Goal: Task Accomplishment & Management: Complete application form

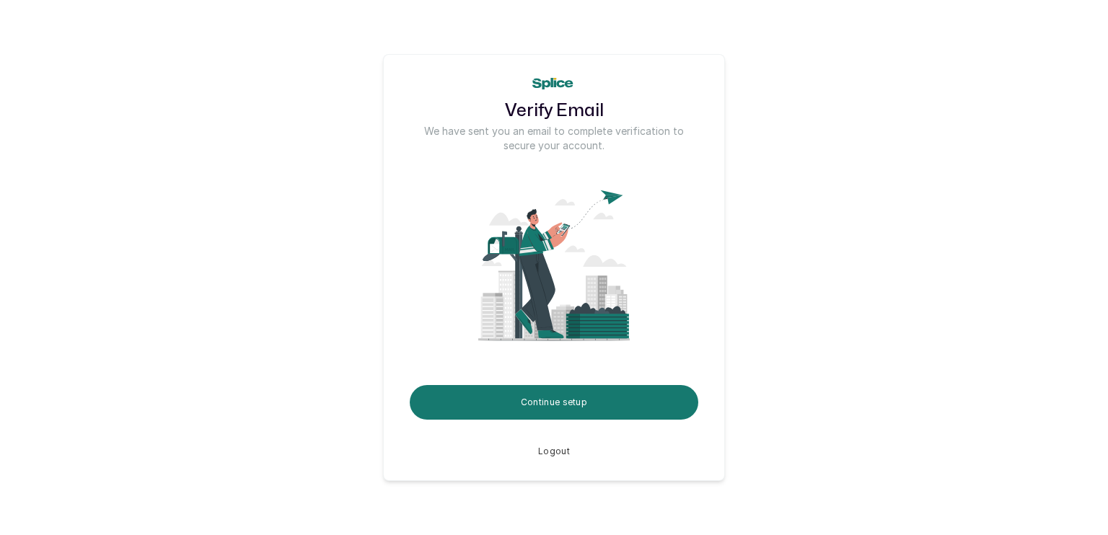
click at [544, 407] on button "Continue setup" at bounding box center [554, 402] width 288 height 35
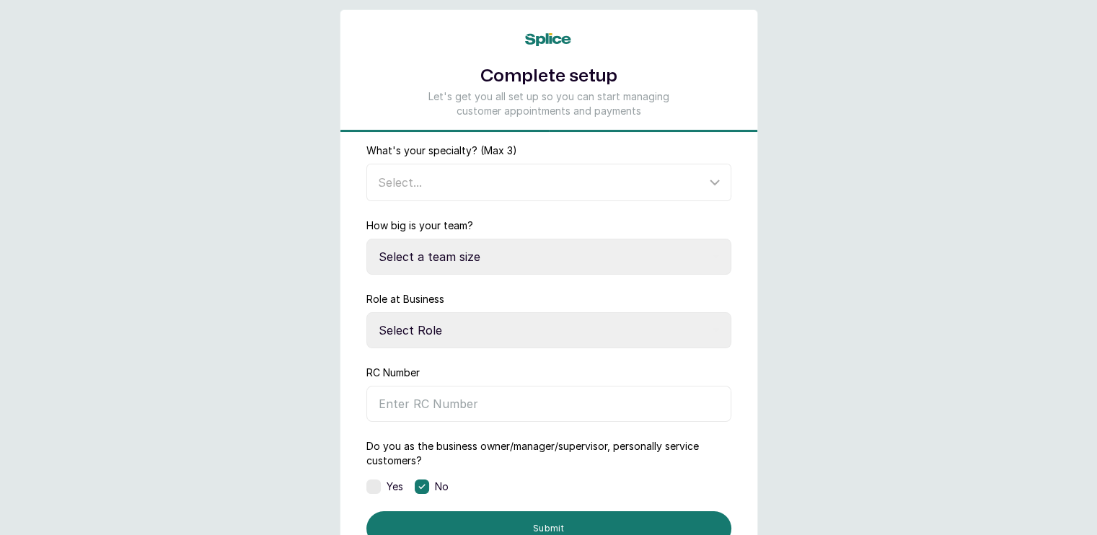
scroll to position [1, 0]
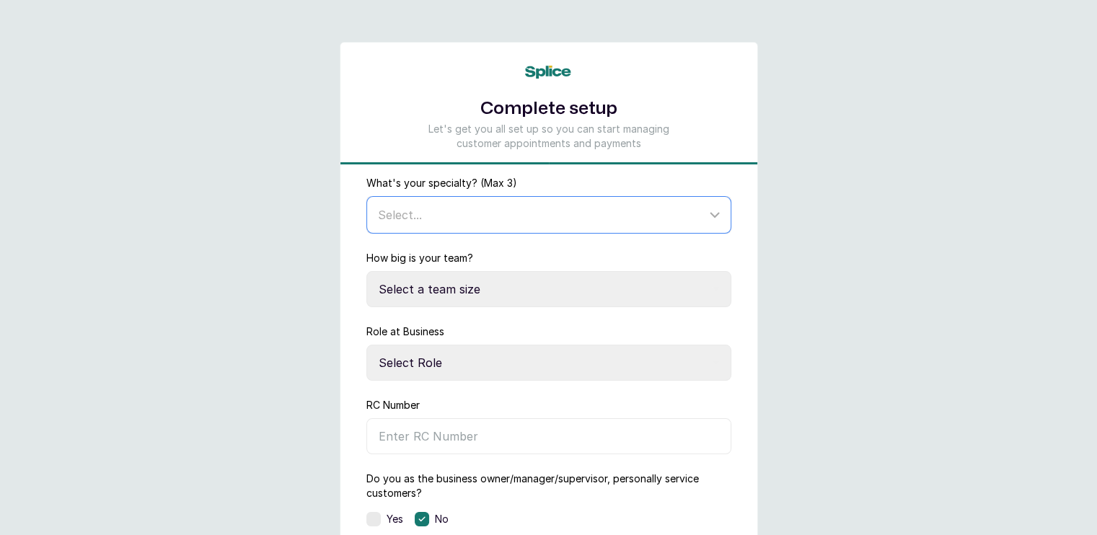
click at [531, 221] on div "Select..." at bounding box center [542, 214] width 328 height 17
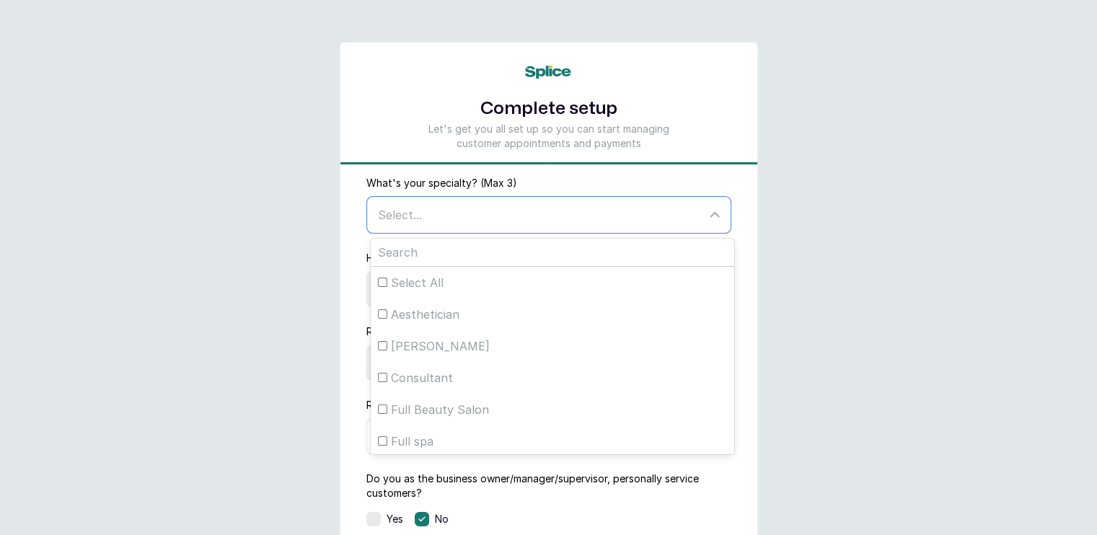
click at [531, 221] on div "Select..." at bounding box center [542, 214] width 328 height 17
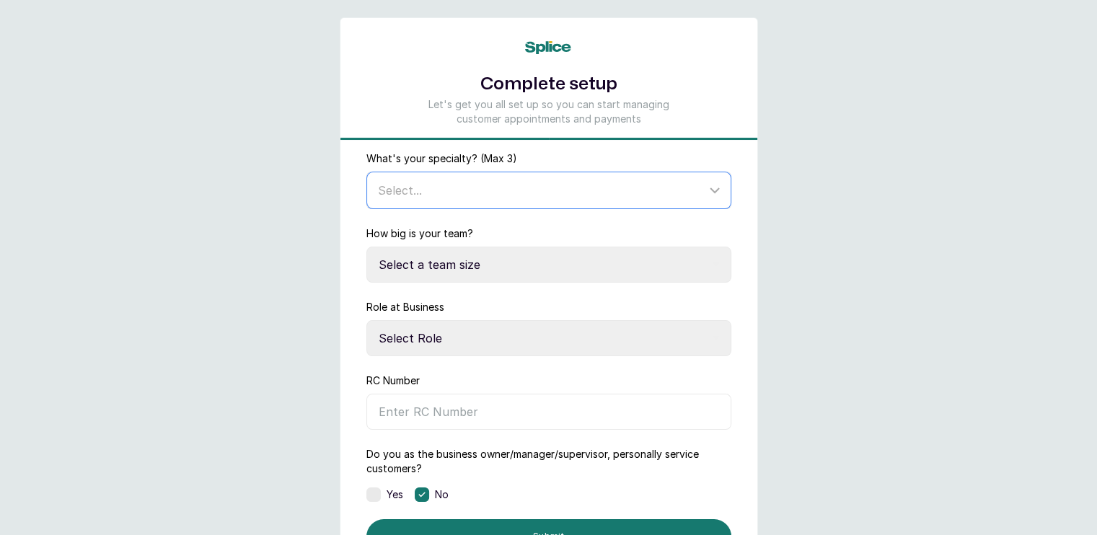
scroll to position [0, 0]
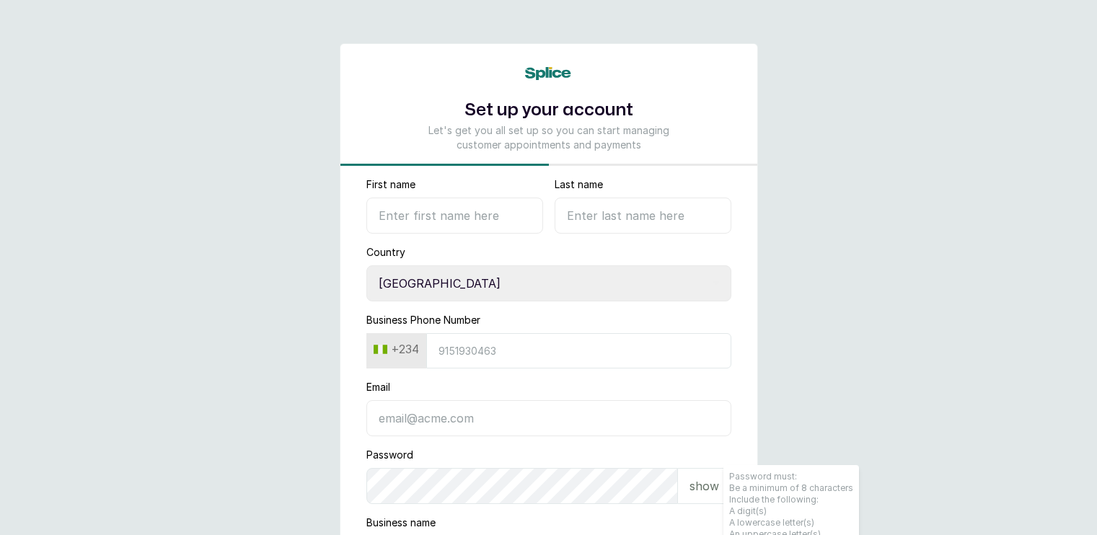
select select "NG"
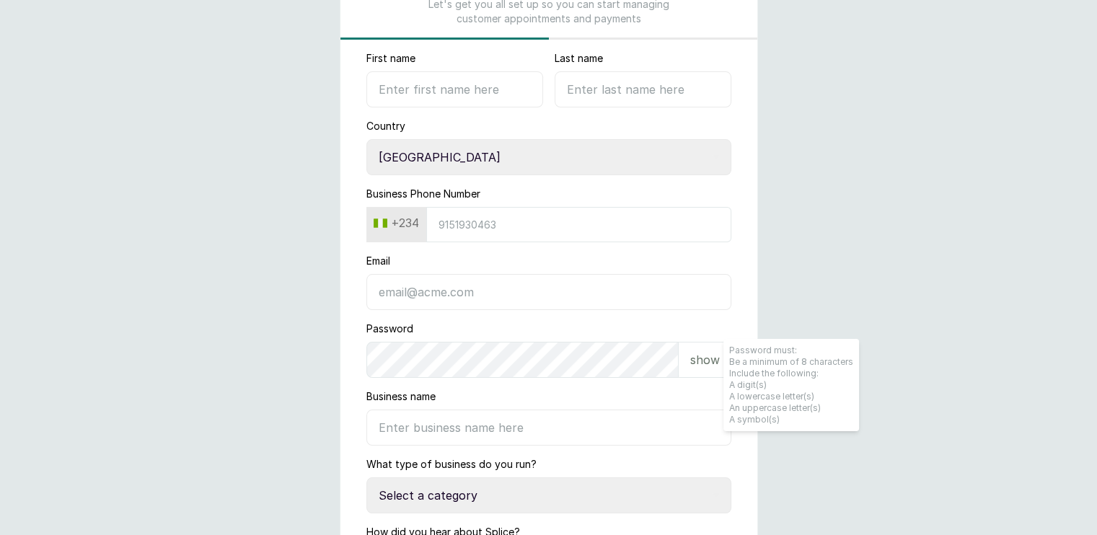
scroll to position [105, 0]
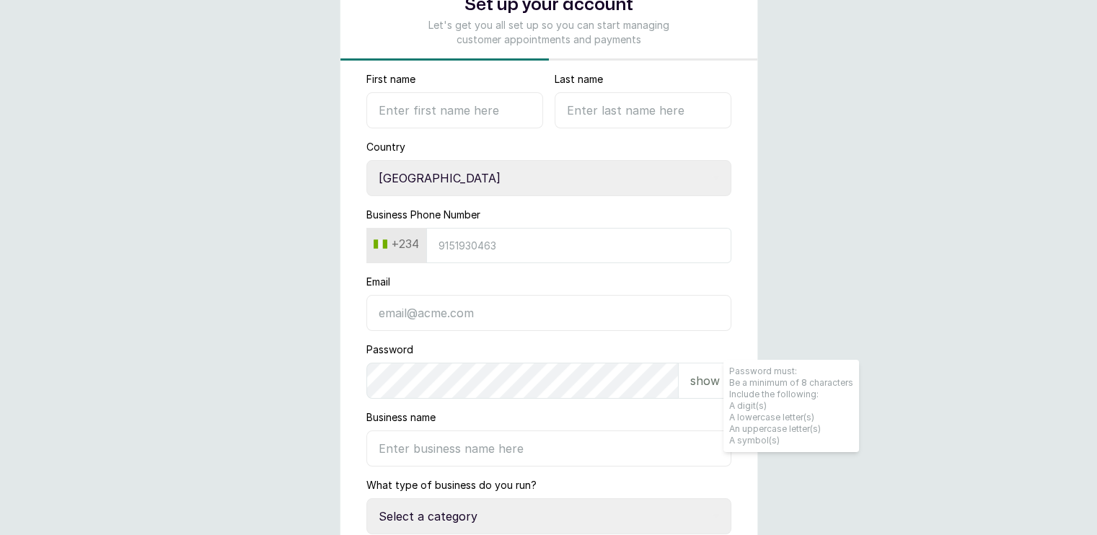
type input "gideonsukan33@gmail.com"
click at [495, 102] on input "First name" at bounding box center [454, 110] width 177 height 36
click at [473, 103] on input "First name" at bounding box center [454, 110] width 177 height 36
type input "gideon"
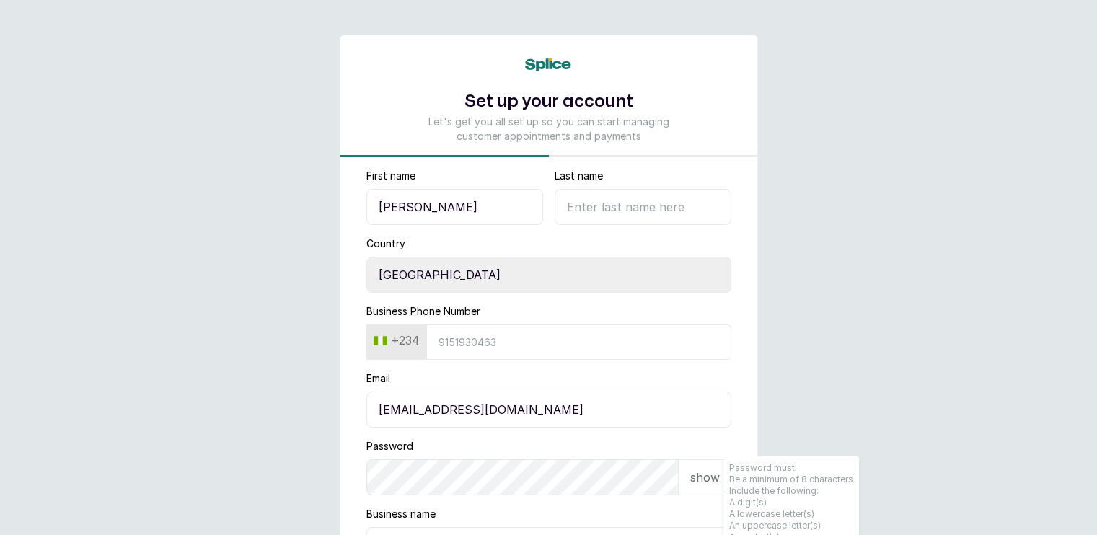
scroll to position [0, 0]
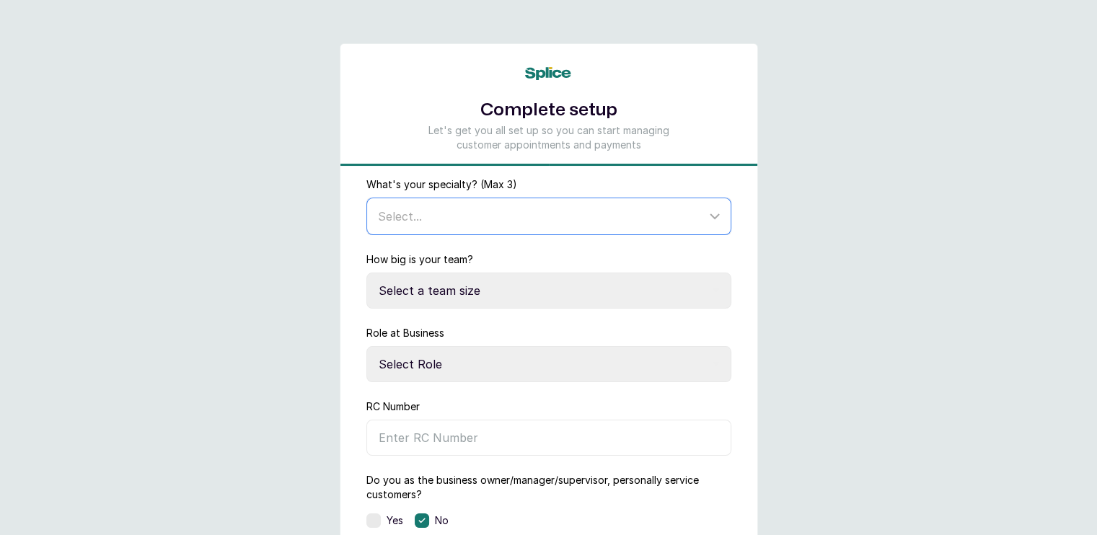
click at [555, 221] on div "Select..." at bounding box center [542, 216] width 328 height 17
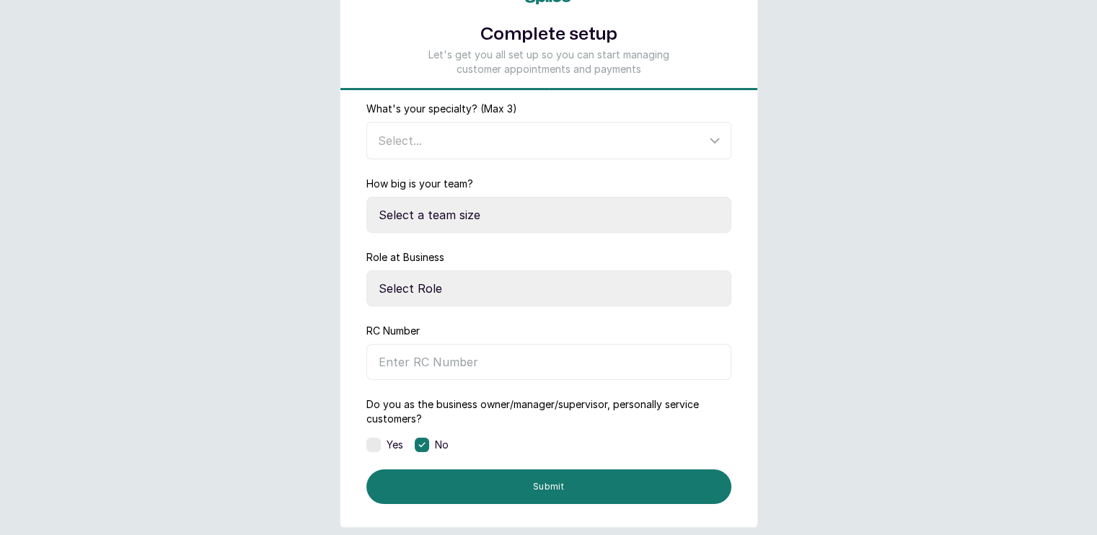
scroll to position [84, 0]
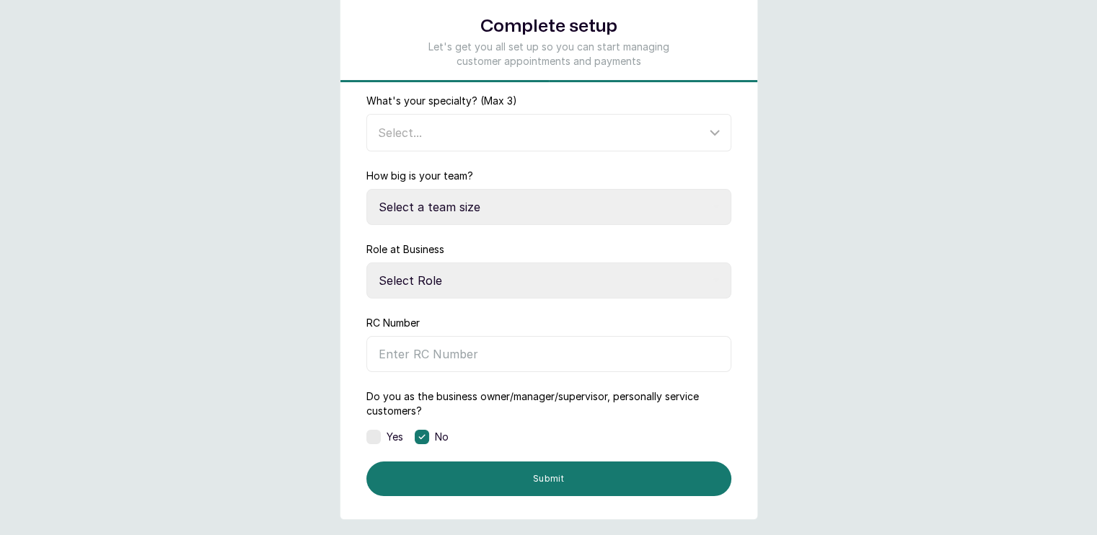
click at [528, 275] on select "Select Role Owner Manager" at bounding box center [548, 280] width 365 height 36
select select "owner"
click at [366, 262] on select "Select Role Owner Manager" at bounding box center [548, 280] width 365 height 36
click at [436, 203] on select "Select a team size Just me 2-5 6-10 10+" at bounding box center [548, 207] width 365 height 36
select select "just_me"
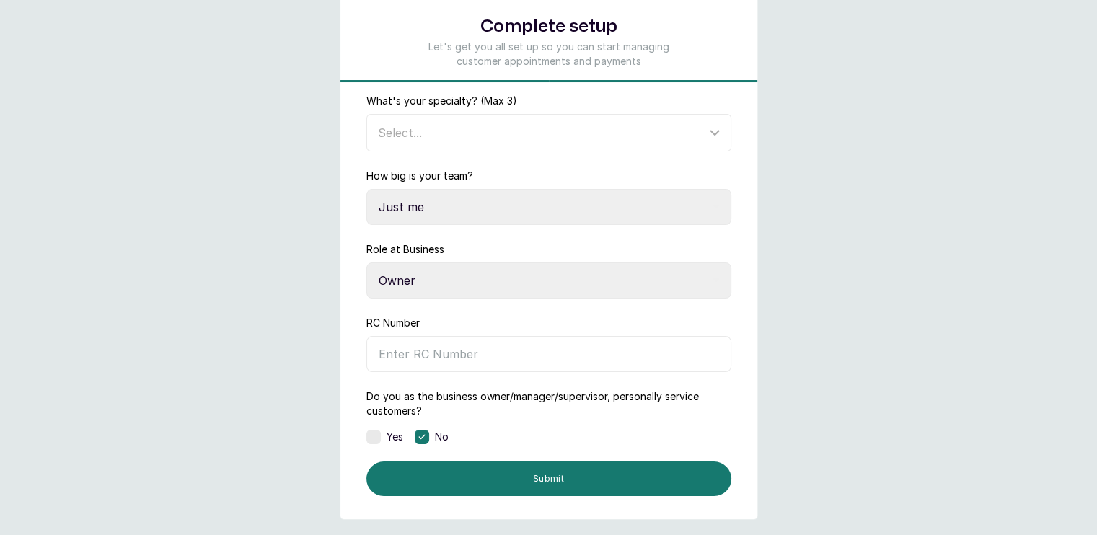
click at [366, 189] on select "Select a team size Just me 2-5 6-10 10+" at bounding box center [548, 207] width 365 height 36
click at [430, 146] on div "Select..." at bounding box center [548, 133] width 363 height 36
click at [430, 136] on div "Select..." at bounding box center [542, 132] width 328 height 17
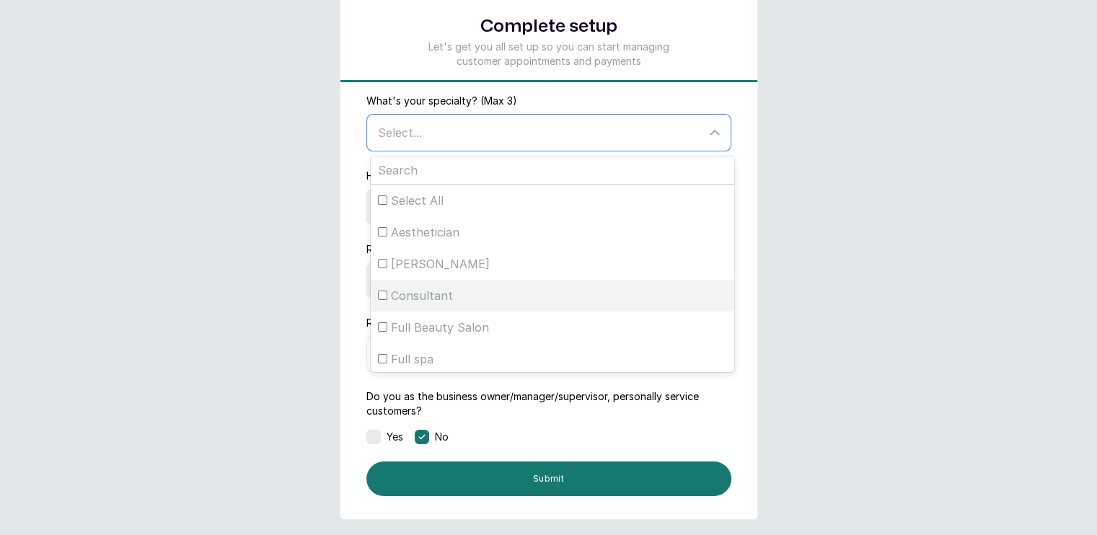
click at [404, 291] on span "Consultant" at bounding box center [422, 295] width 62 height 17
click at [387, 291] on input "Consultant" at bounding box center [382, 295] width 9 height 9
checkbox input "true"
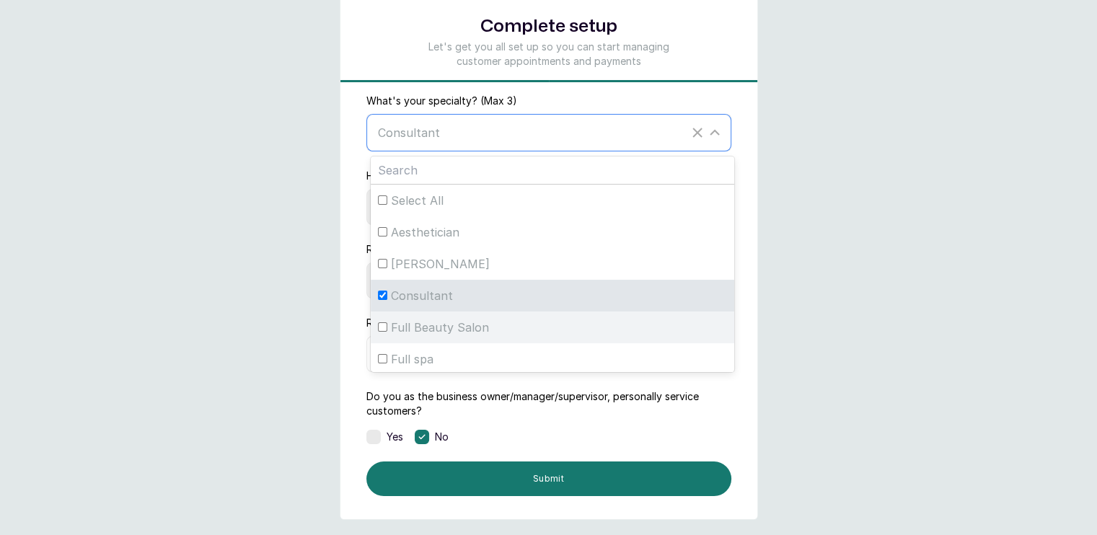
click at [441, 338] on label "Full Beauty Salon" at bounding box center [552, 327] width 363 height 32
click at [387, 332] on input "Full Beauty Salon" at bounding box center [382, 326] width 9 height 9
checkbox input "true"
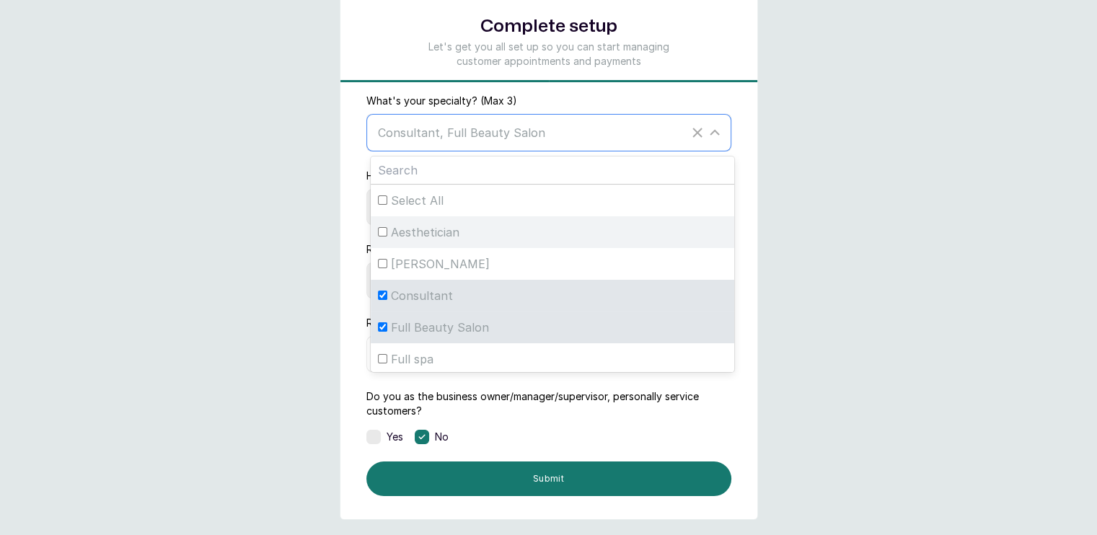
click at [421, 239] on label "Aesthetician" at bounding box center [552, 232] width 363 height 32
click at [387, 237] on input "Aesthetician" at bounding box center [382, 231] width 9 height 9
checkbox input "true"
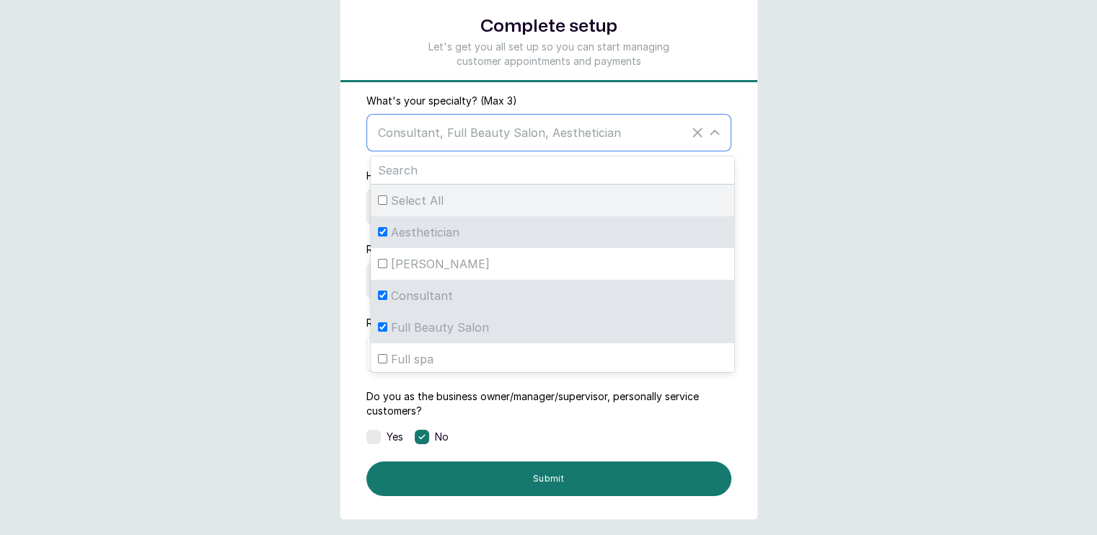
click at [410, 197] on span "Select All" at bounding box center [417, 200] width 53 height 17
click at [387, 197] on input "Select All" at bounding box center [382, 199] width 9 height 9
checkbox input "true"
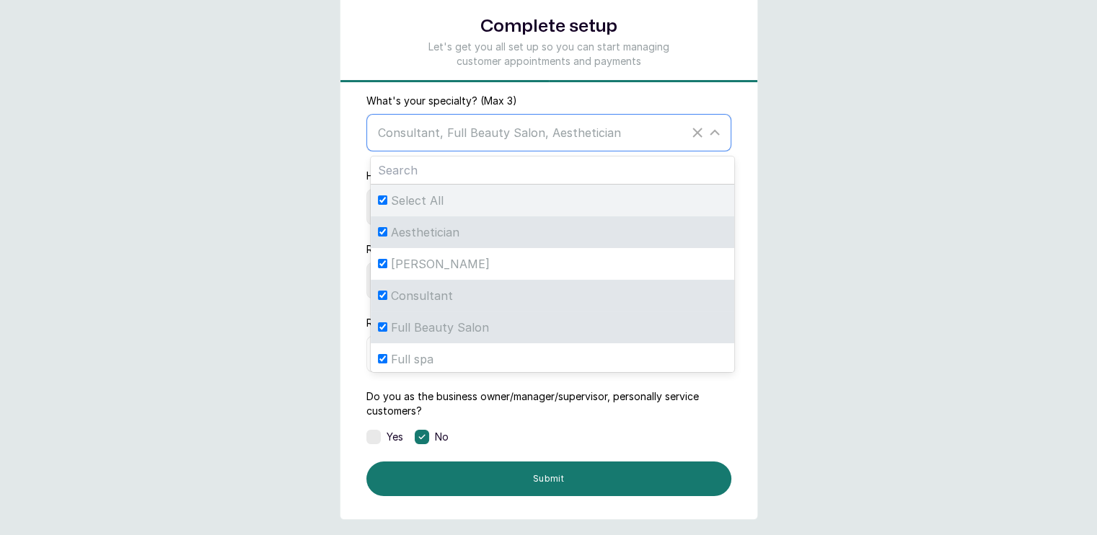
checkbox input "true"
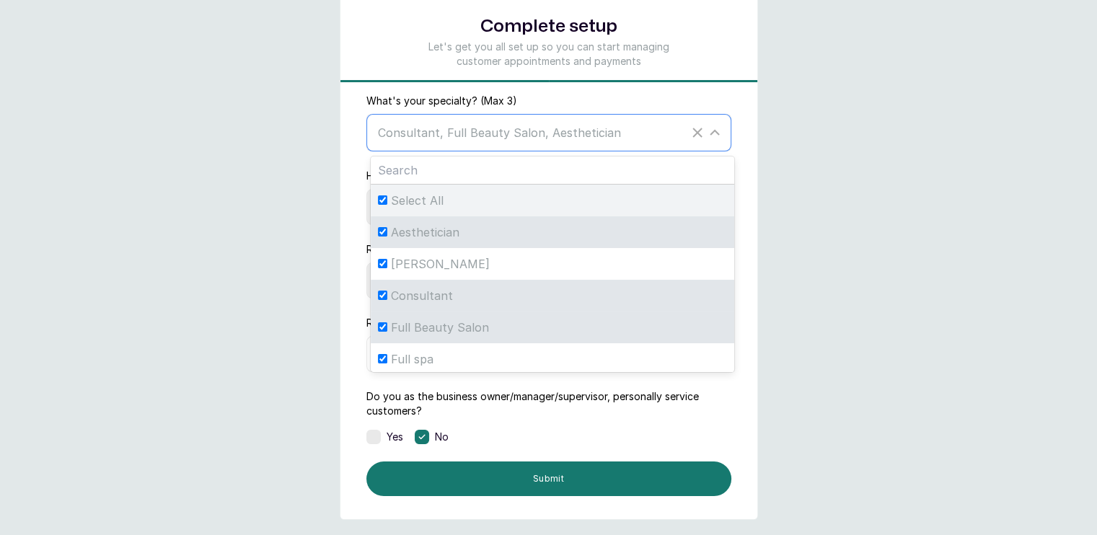
checkbox input "true"
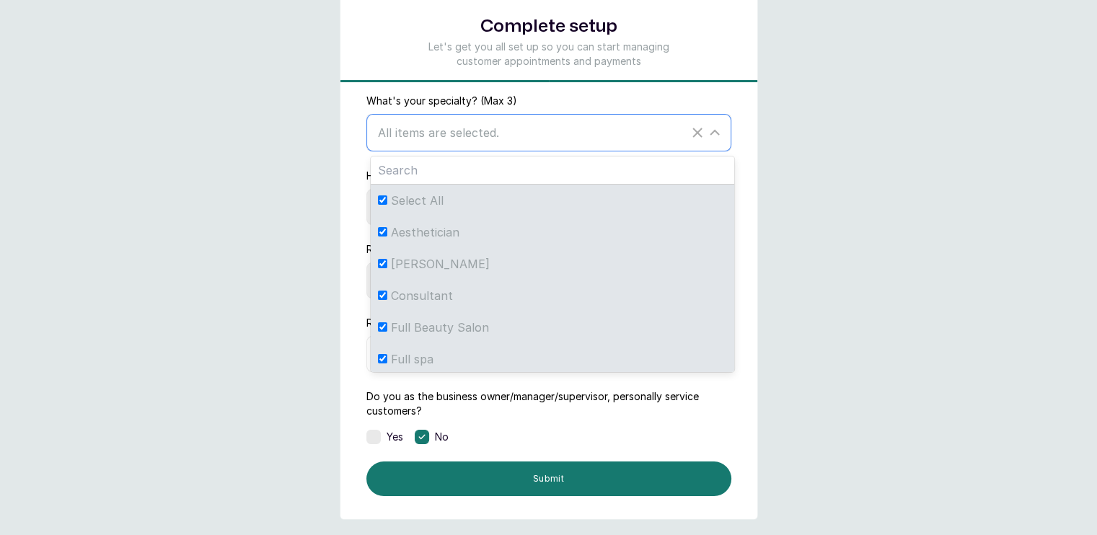
click at [411, 206] on span "Select All" at bounding box center [417, 200] width 53 height 17
click at [387, 205] on input "Select All" at bounding box center [382, 199] width 9 height 9
checkbox input "false"
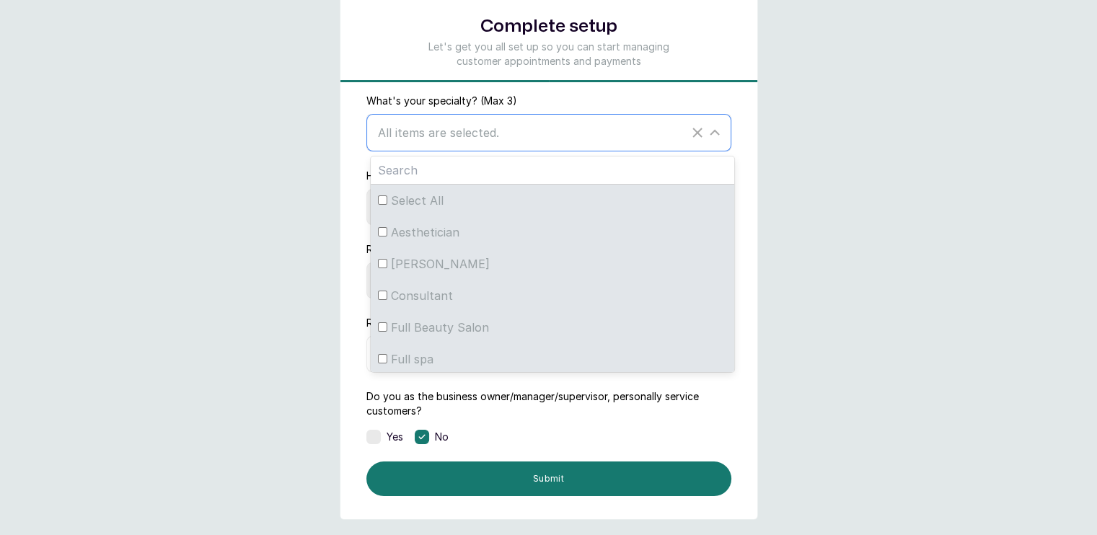
checkbox input "false"
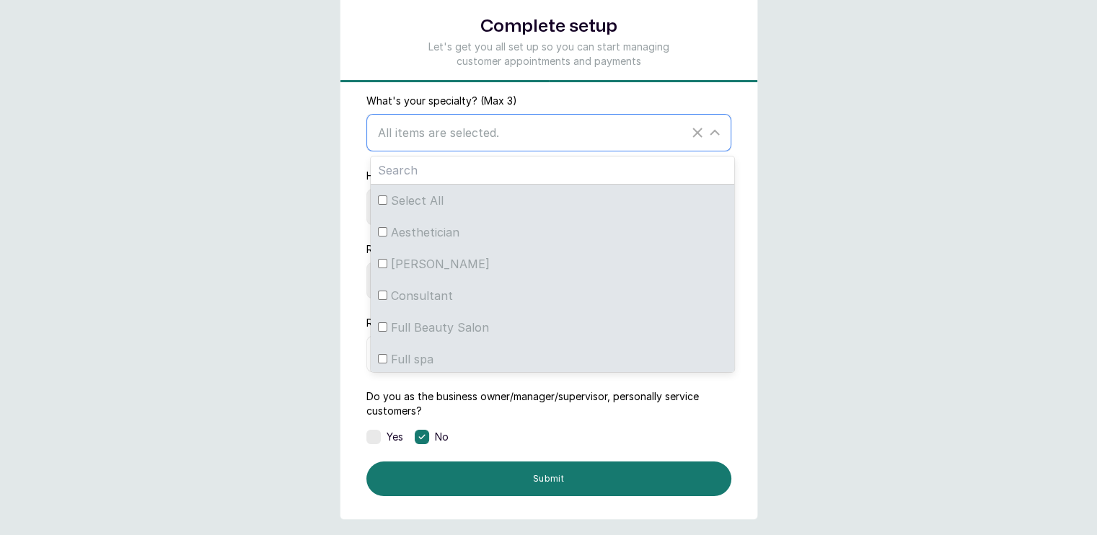
checkbox input "false"
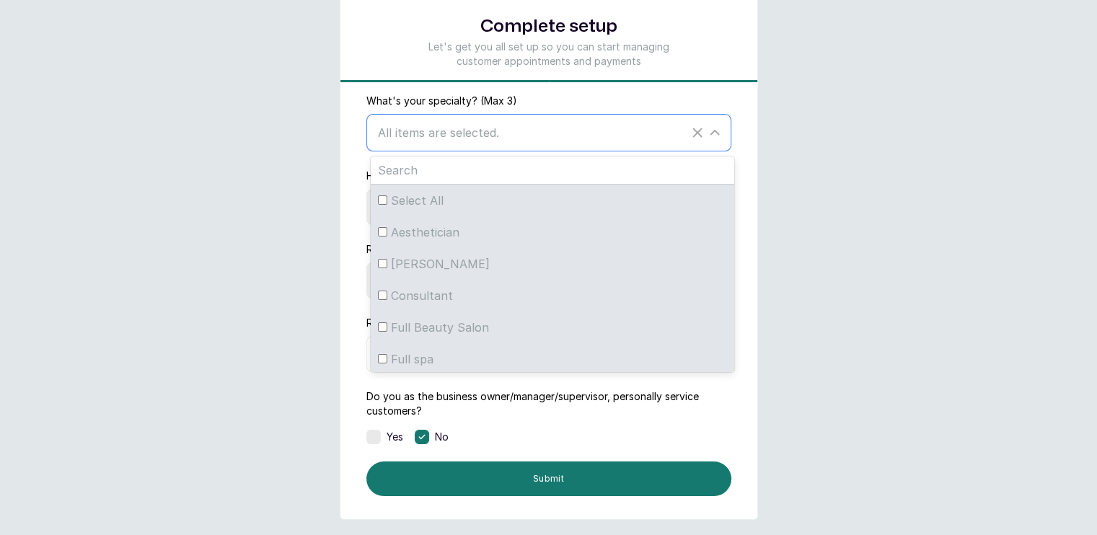
checkbox input "false"
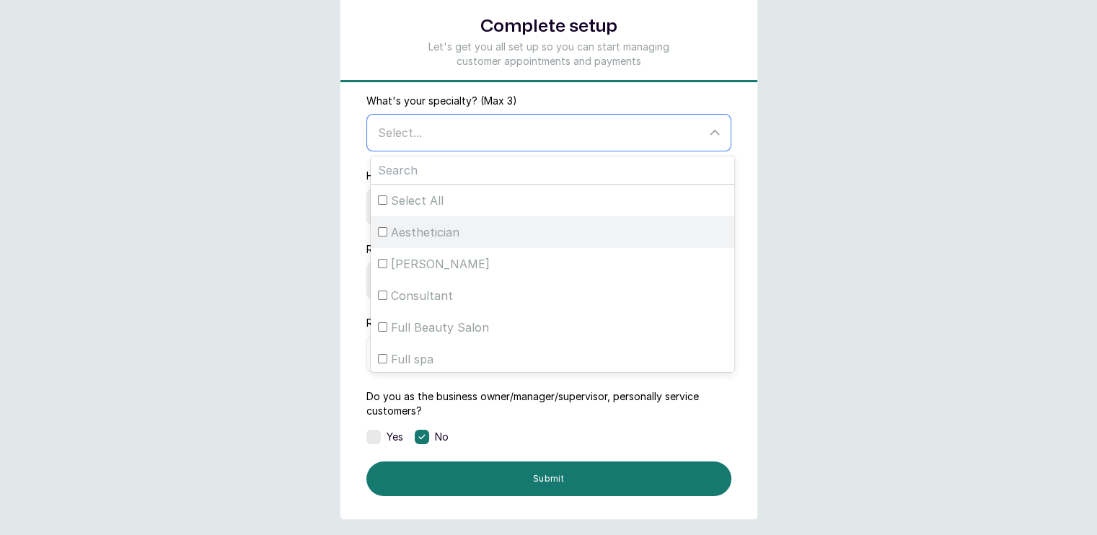
click at [413, 230] on span "Aesthetician" at bounding box center [425, 232] width 69 height 17
click at [387, 230] on input "Aesthetician" at bounding box center [382, 231] width 9 height 9
checkbox input "true"
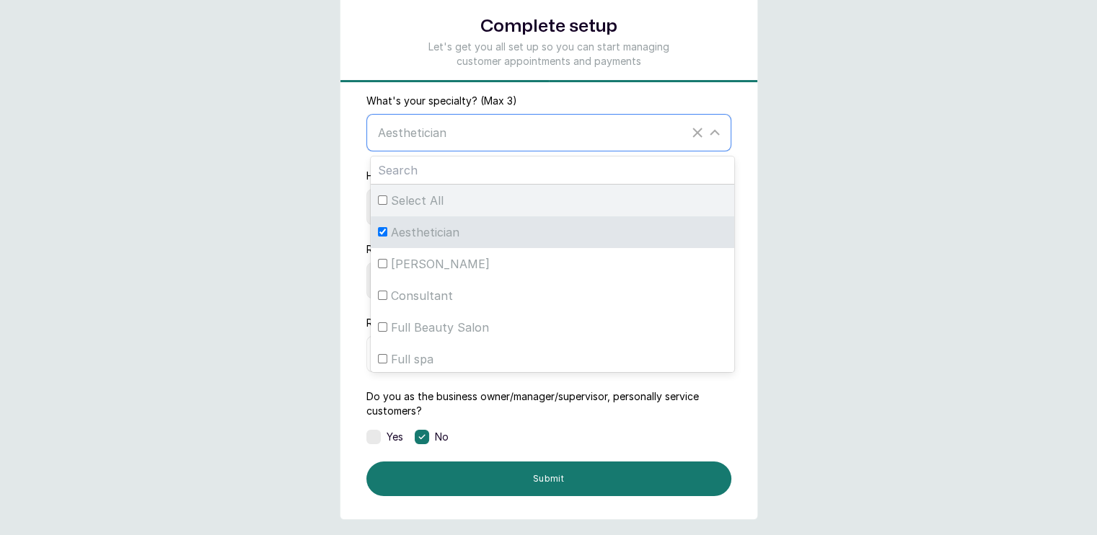
click at [407, 198] on span "Select All" at bounding box center [417, 200] width 53 height 17
click at [387, 198] on input "Select All" at bounding box center [382, 199] width 9 height 9
checkbox input "true"
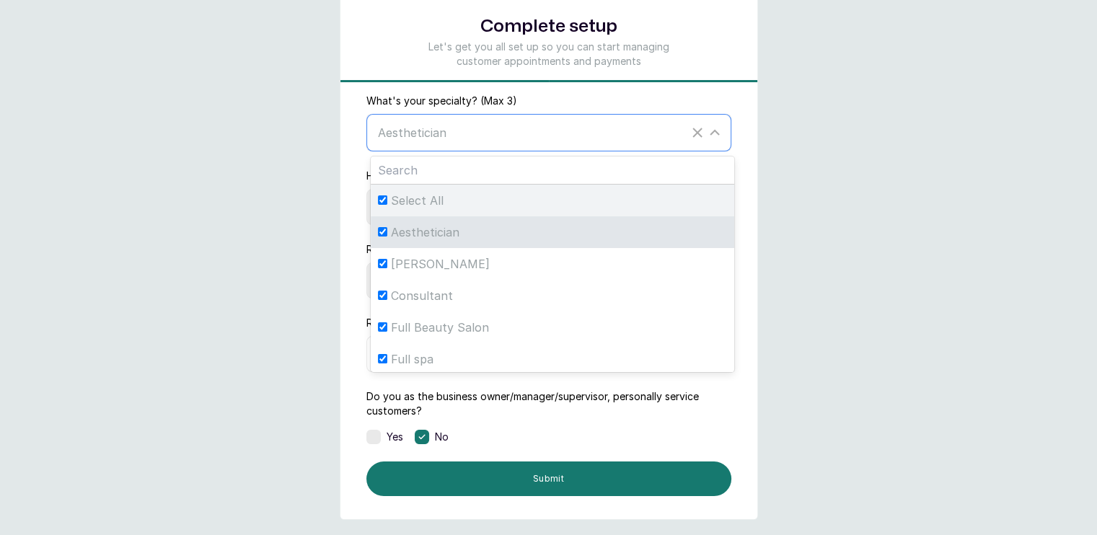
checkbox input "true"
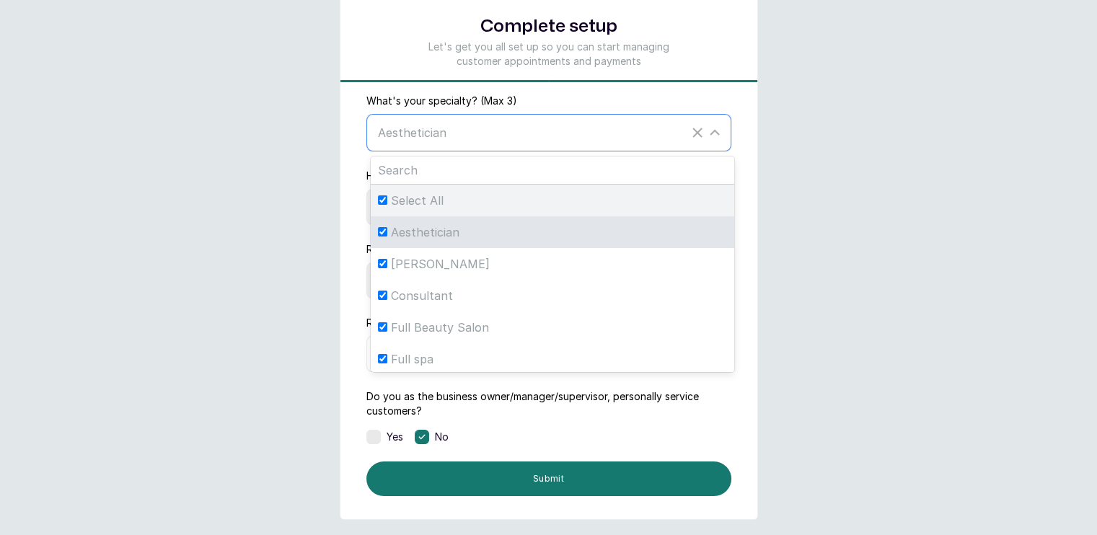
checkbox input "true"
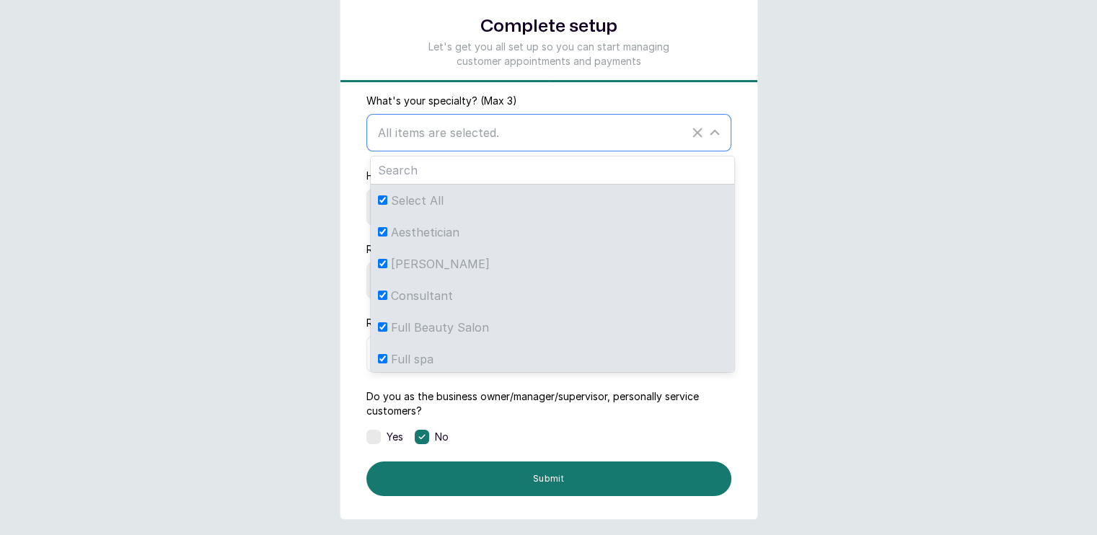
click at [409, 213] on label "Select All" at bounding box center [552, 201] width 363 height 32
click at [387, 205] on input "Select All" at bounding box center [382, 199] width 9 height 9
checkbox input "false"
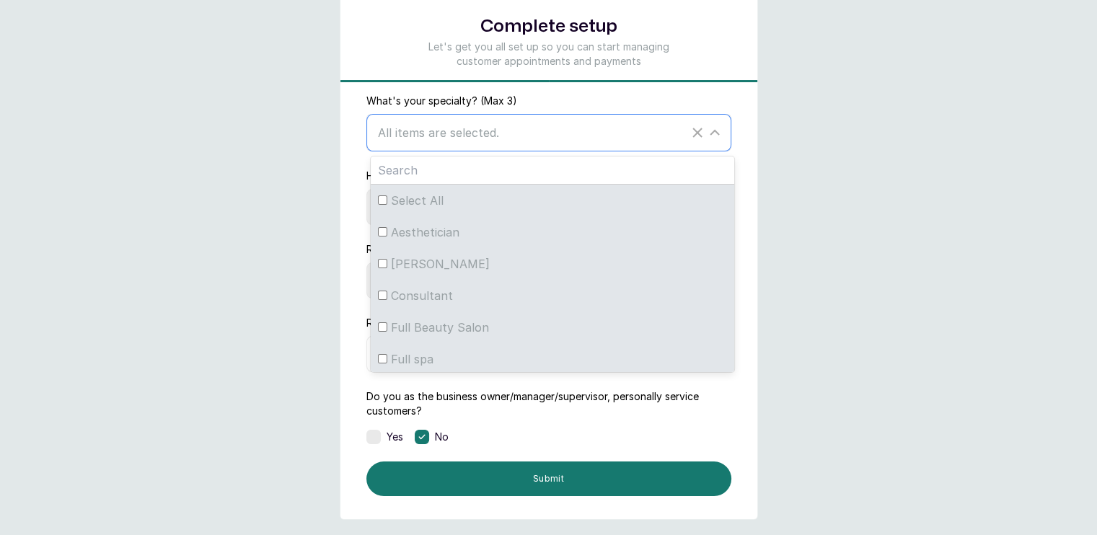
checkbox input "false"
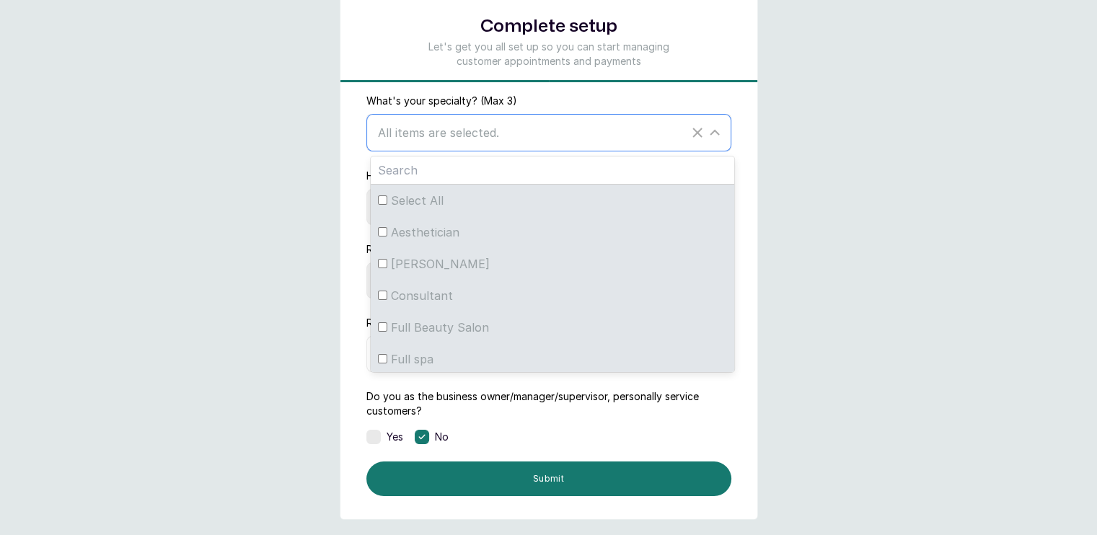
checkbox input "false"
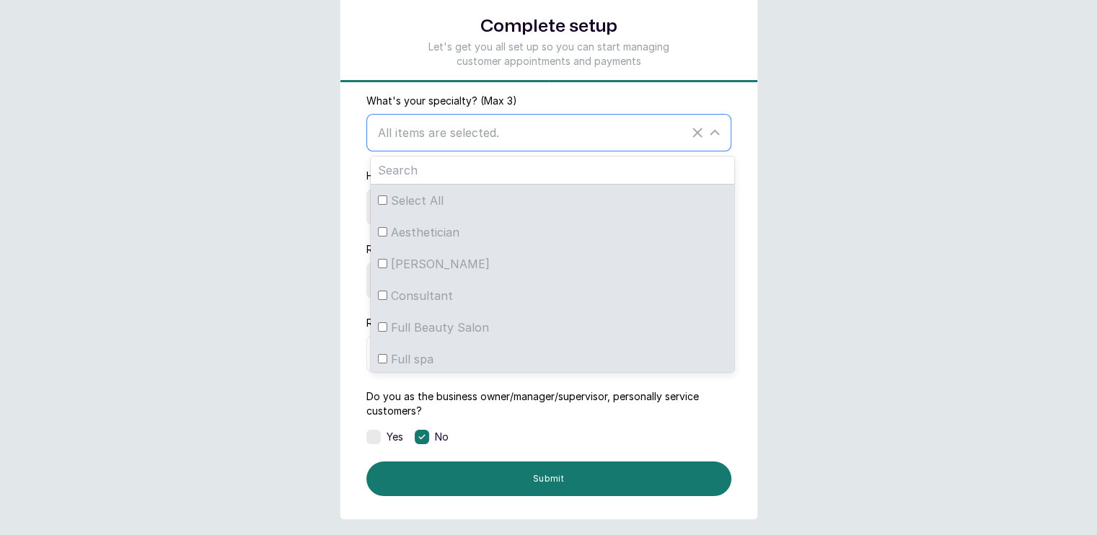
checkbox input "false"
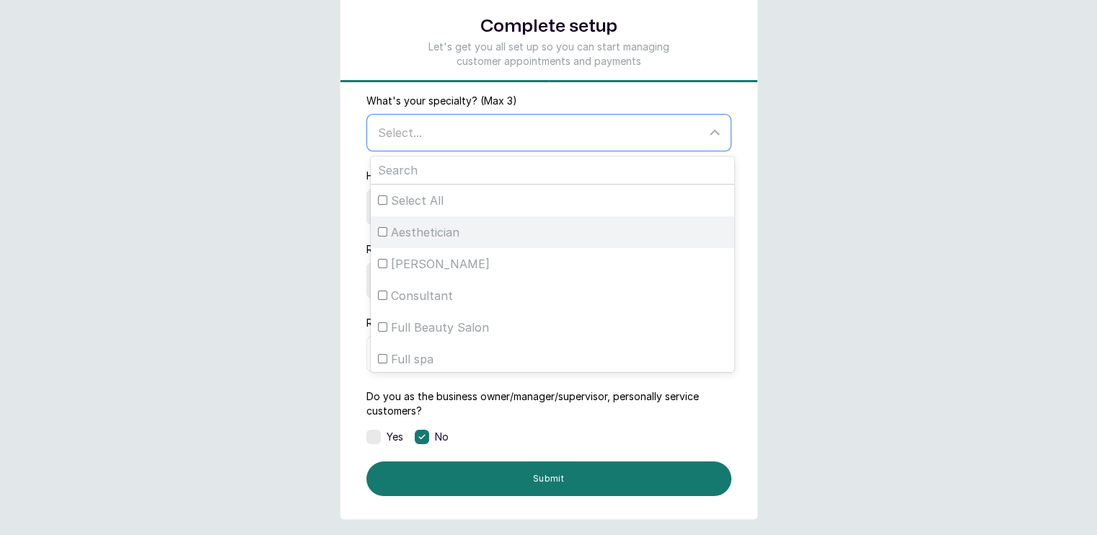
click at [408, 238] on span "Aesthetician" at bounding box center [425, 232] width 69 height 17
click at [387, 237] on input "Aesthetician" at bounding box center [382, 231] width 9 height 9
checkbox input "true"
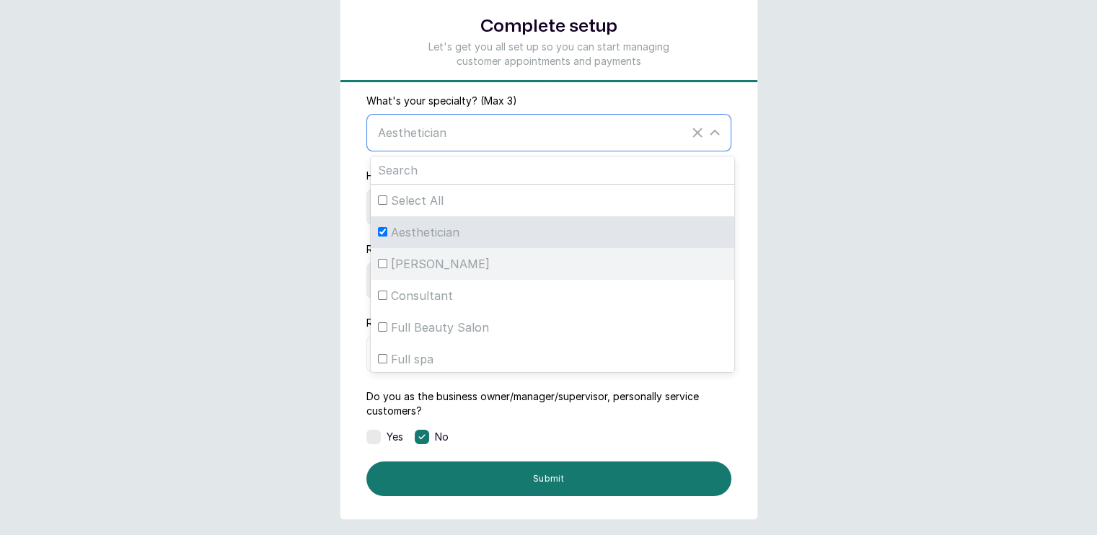
click at [411, 265] on span "Barber" at bounding box center [440, 263] width 99 height 17
click at [387, 265] on input "Barber" at bounding box center [382, 263] width 9 height 9
checkbox input "true"
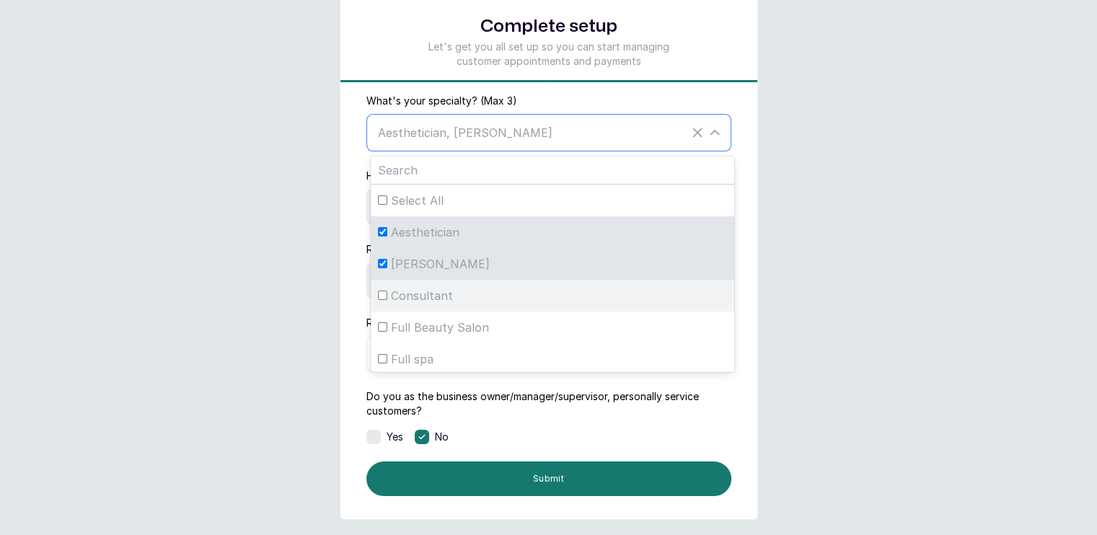
click at [415, 294] on span "Consultant" at bounding box center [422, 295] width 62 height 17
click at [387, 294] on input "Consultant" at bounding box center [382, 295] width 9 height 9
checkbox input "true"
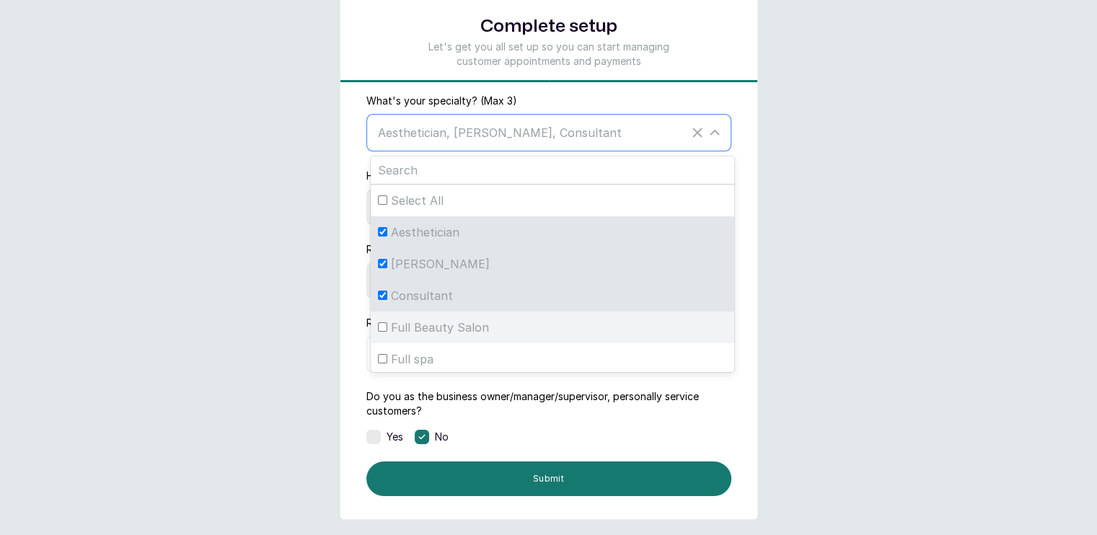
click at [425, 327] on span "Full Beauty Salon" at bounding box center [440, 327] width 98 height 17
click at [387, 327] on input "Full Beauty Salon" at bounding box center [382, 326] width 9 height 9
checkbox input "true"
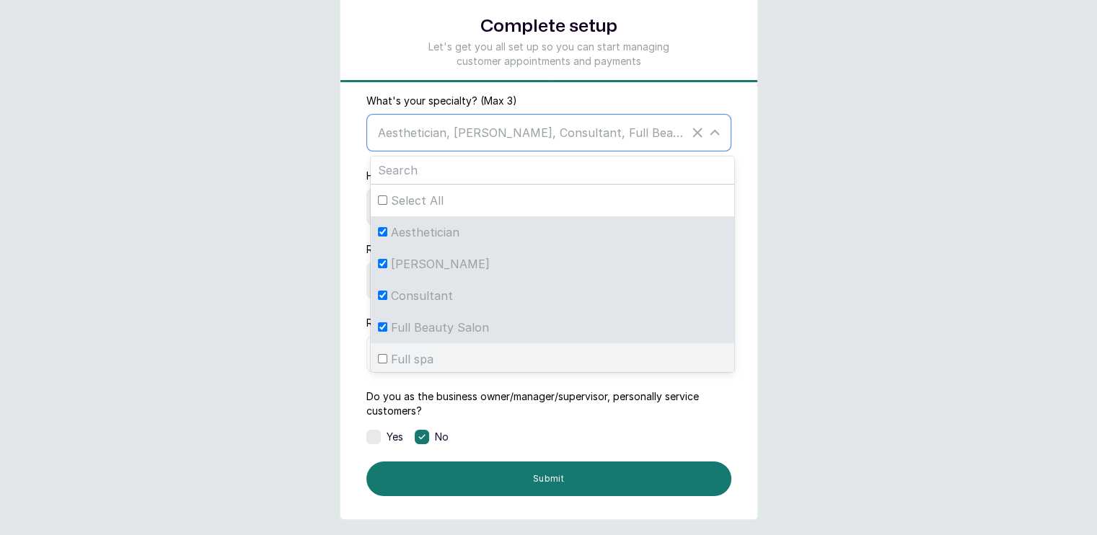
click at [459, 352] on div "Full spa" at bounding box center [552, 358] width 349 height 17
click at [387, 354] on input "Full spa" at bounding box center [382, 358] width 9 height 9
checkbox input "true"
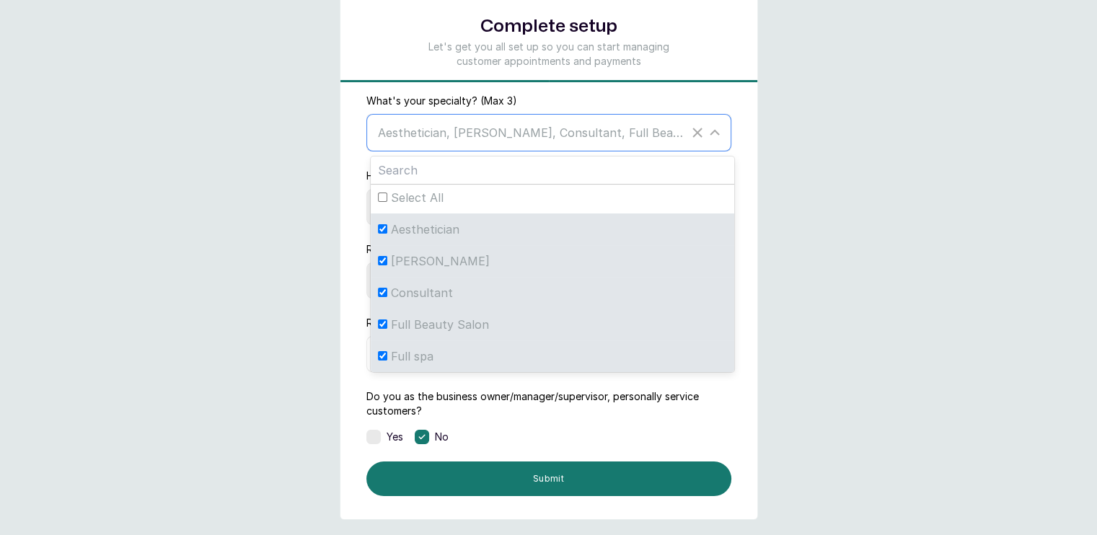
click at [448, 316] on span "Full Beauty Salon" at bounding box center [440, 324] width 98 height 17
click at [387, 319] on input "Full Beauty Salon" at bounding box center [382, 323] width 9 height 9
checkbox input "false"
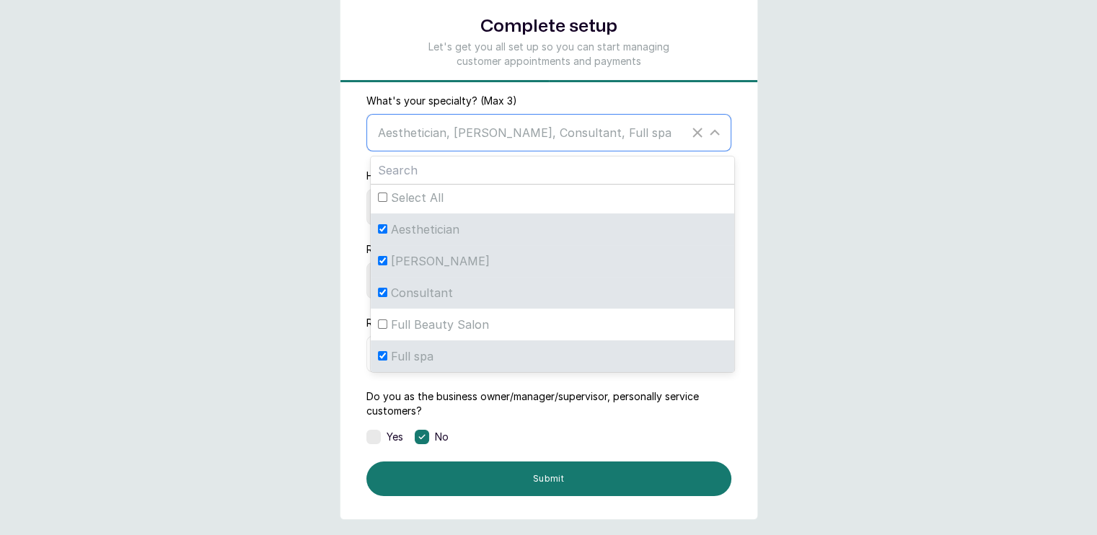
click at [437, 292] on span "Consultant" at bounding box center [422, 292] width 62 height 17
click at [387, 292] on input "Consultant" at bounding box center [382, 292] width 9 height 9
checkbox input "false"
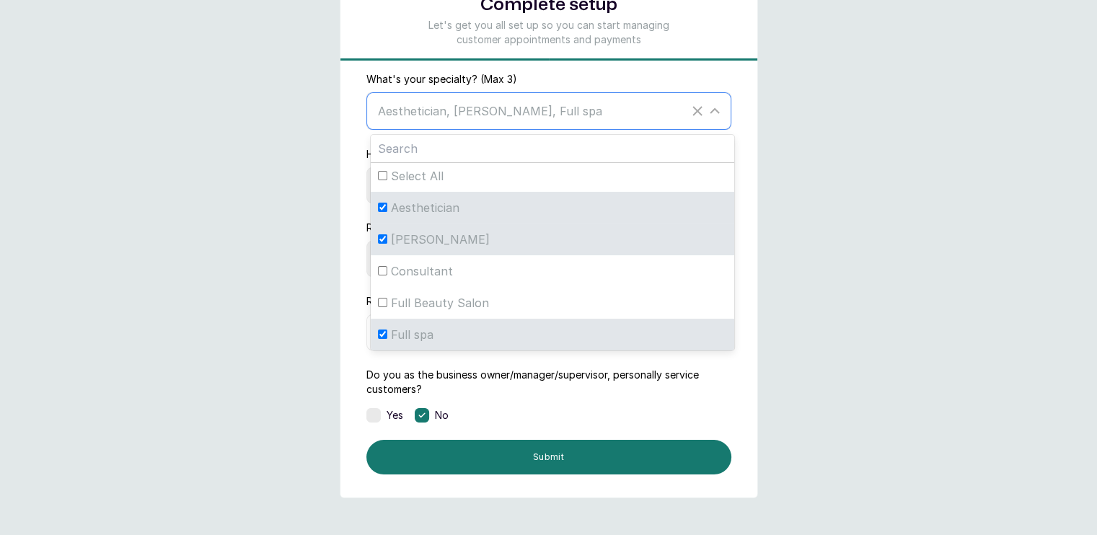
scroll to position [110, 0]
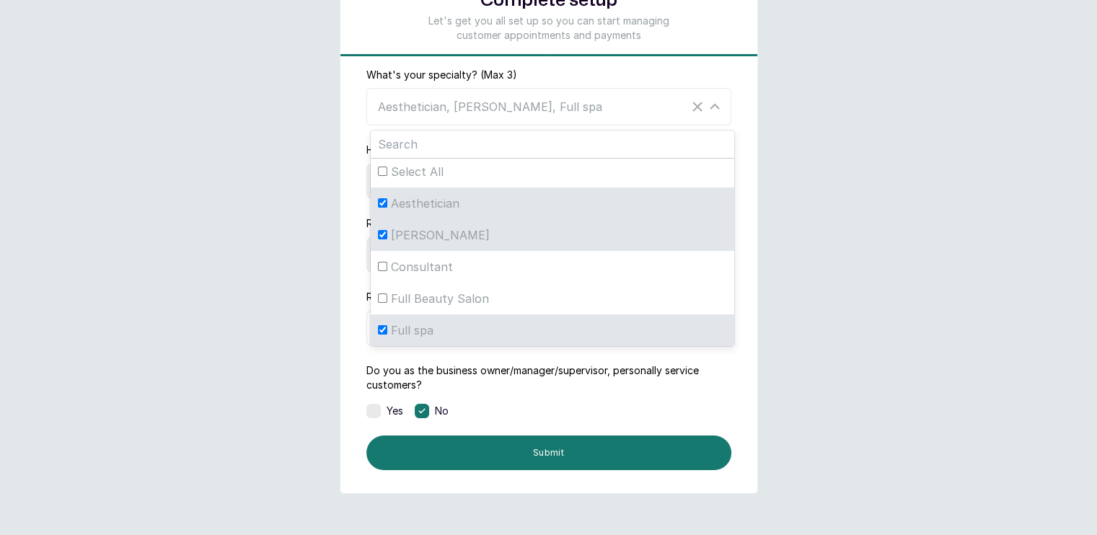
click at [470, 366] on label "Do you as the business owner/manager/supervisor, personally service customers?" at bounding box center [548, 377] width 365 height 29
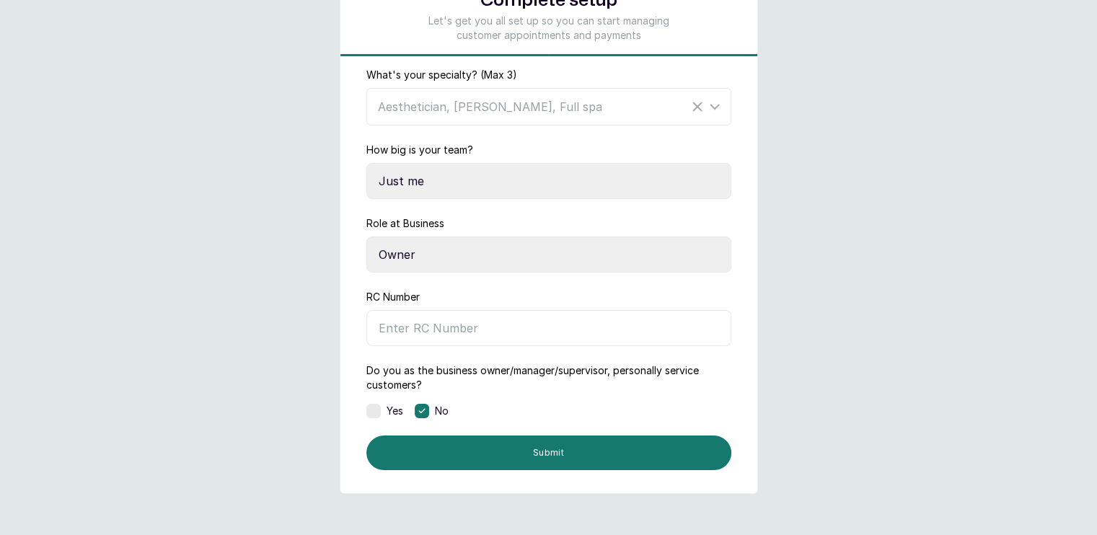
click at [441, 334] on input "RC Number" at bounding box center [548, 328] width 365 height 36
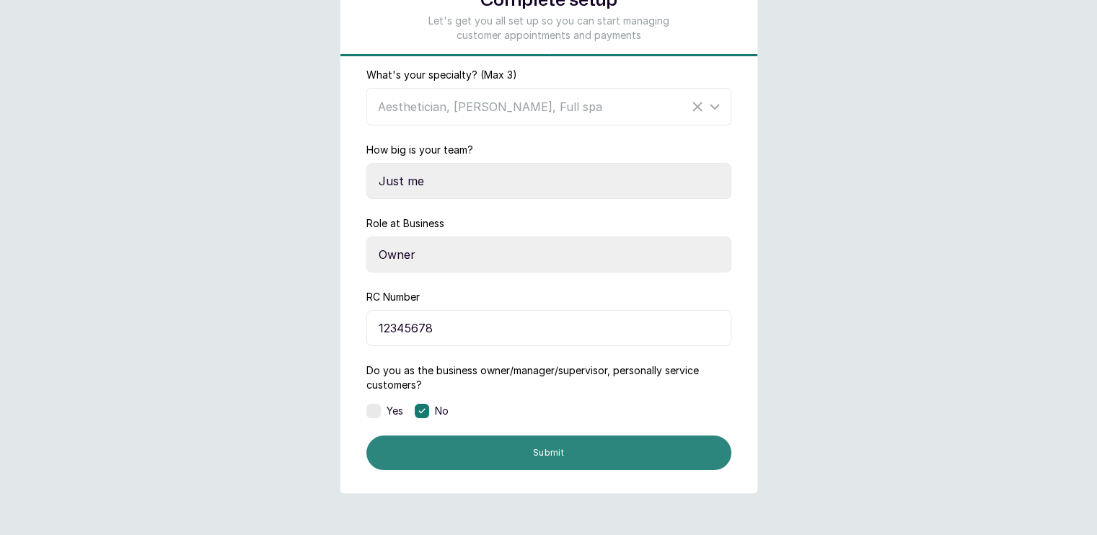
click at [444, 452] on button "Submit" at bounding box center [548, 453] width 365 height 35
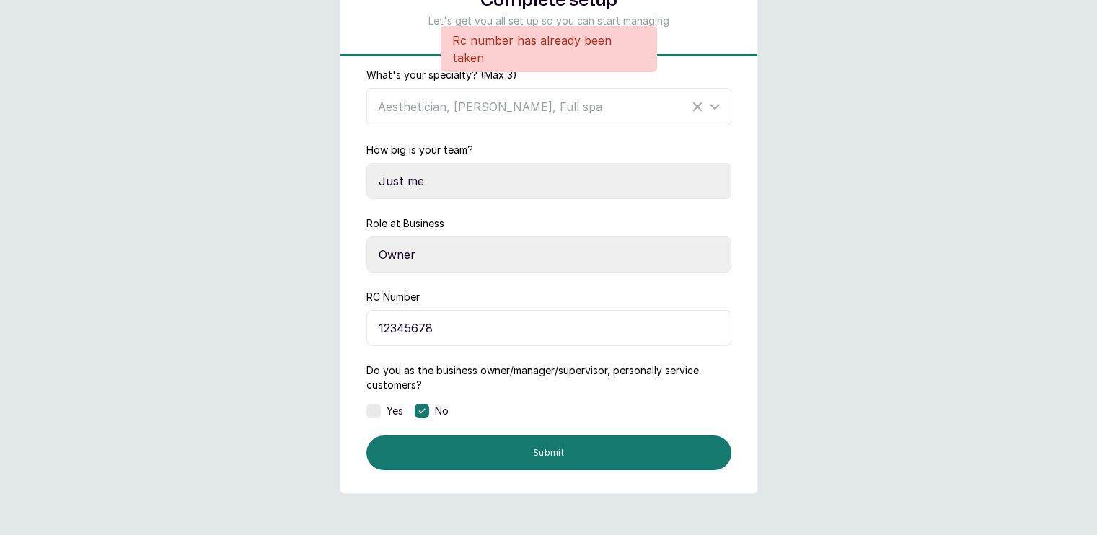
drag, startPoint x: 438, startPoint y: 322, endPoint x: 384, endPoint y: 322, distance: 54.1
click at [384, 322] on input "12345678" at bounding box center [548, 328] width 365 height 36
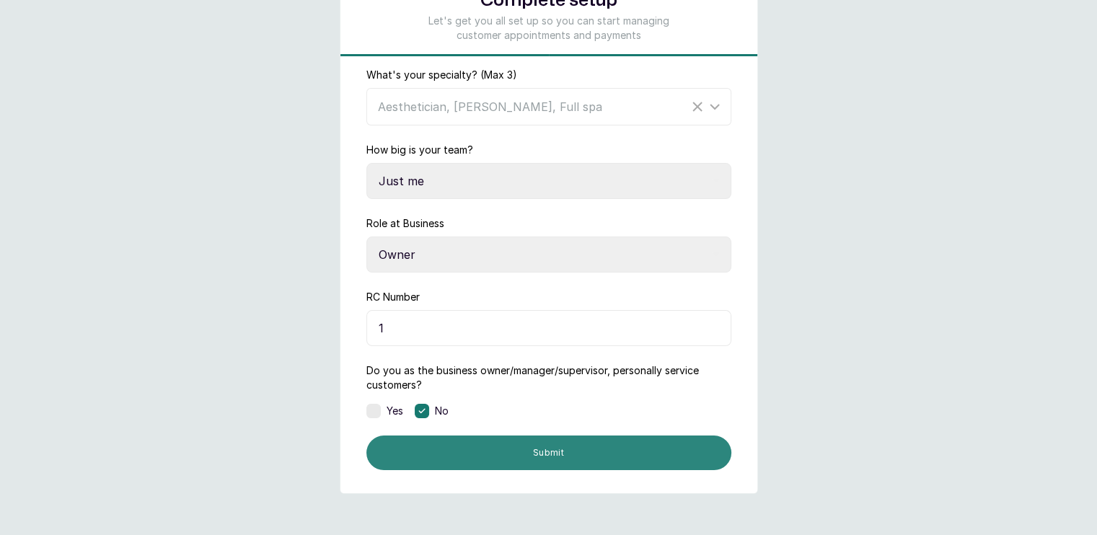
type input "1"
click at [438, 459] on button "Submit" at bounding box center [548, 453] width 365 height 35
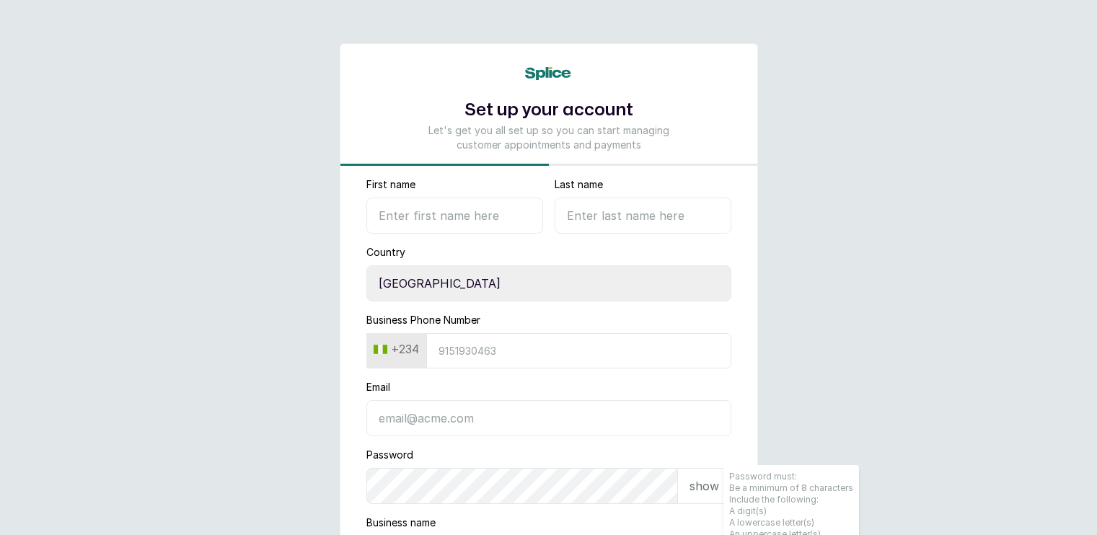
select select "NG"
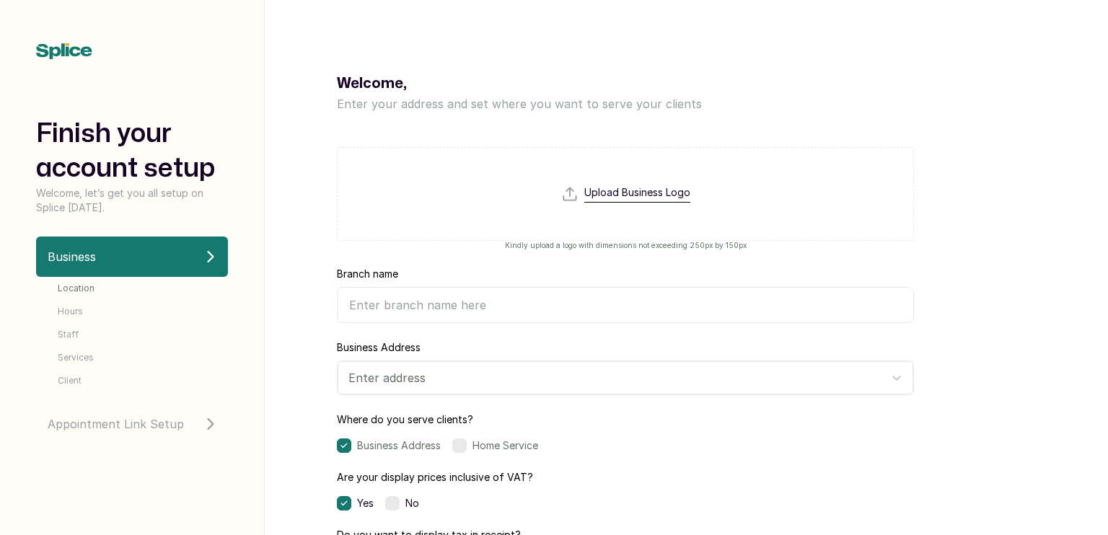
click at [66, 386] on span "Client" at bounding box center [70, 381] width 24 height 12
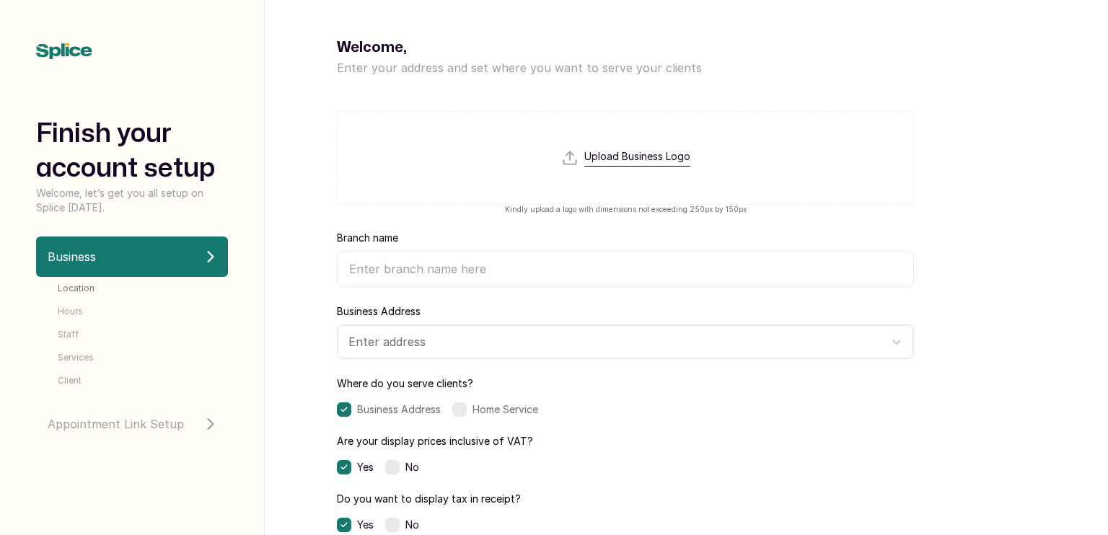
scroll to position [35, 0]
click at [526, 262] on input "Branch name" at bounding box center [625, 270] width 577 height 36
type input "Chow"
click at [441, 339] on div at bounding box center [612, 342] width 528 height 19
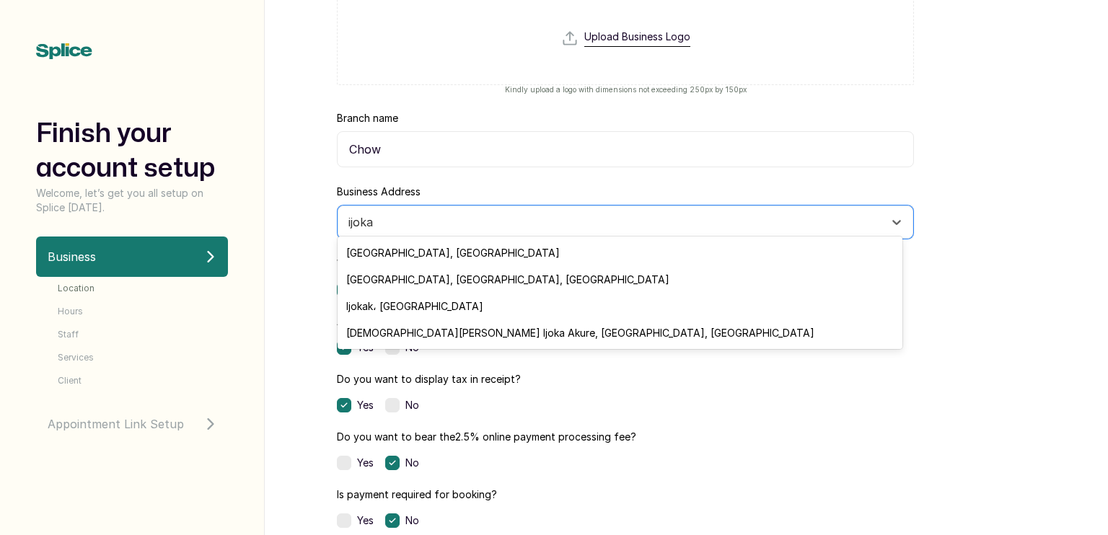
scroll to position [168, 0]
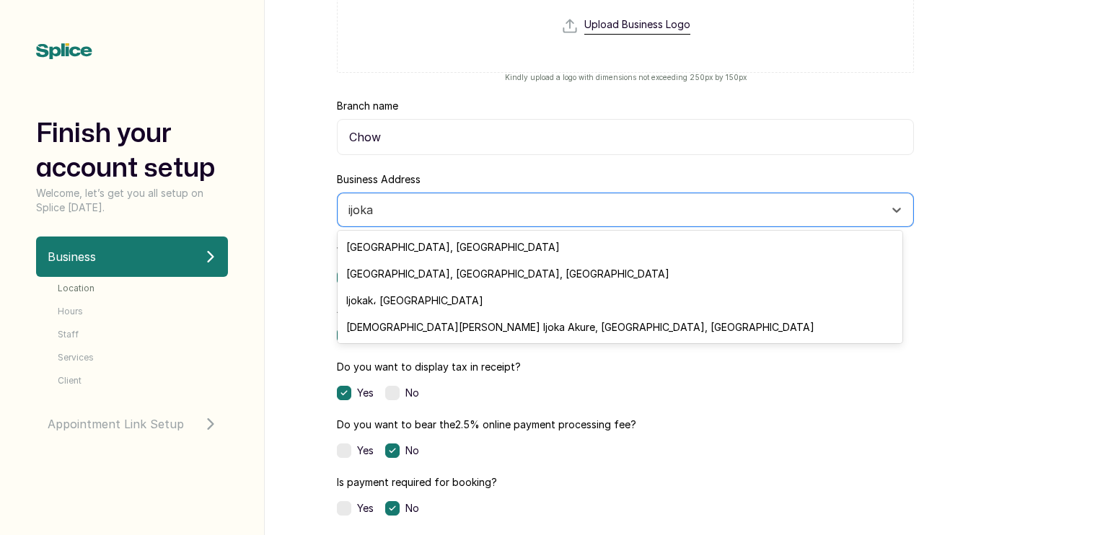
type input "ijoka"
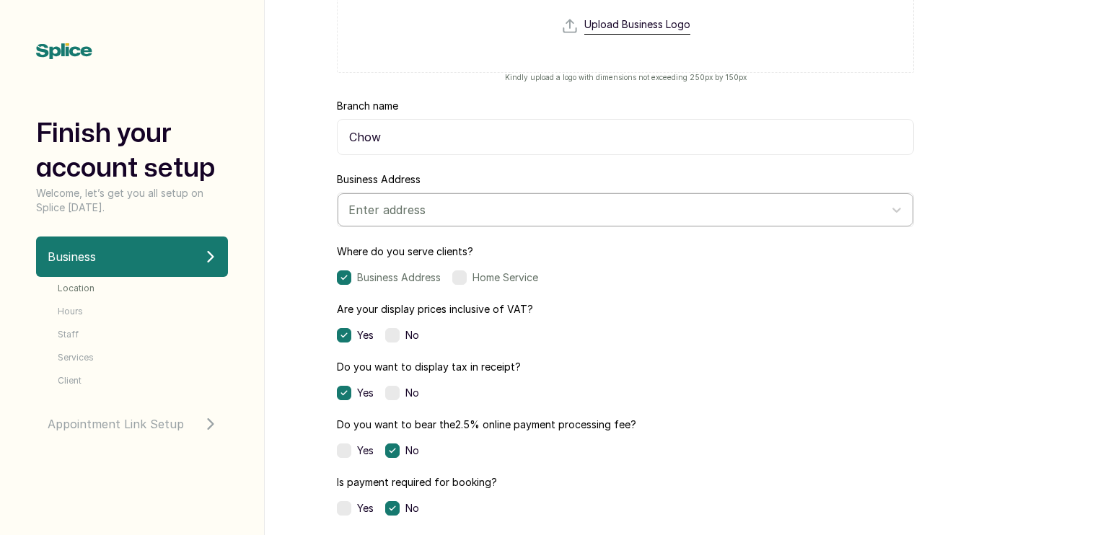
click at [663, 207] on div at bounding box center [612, 209] width 528 height 19
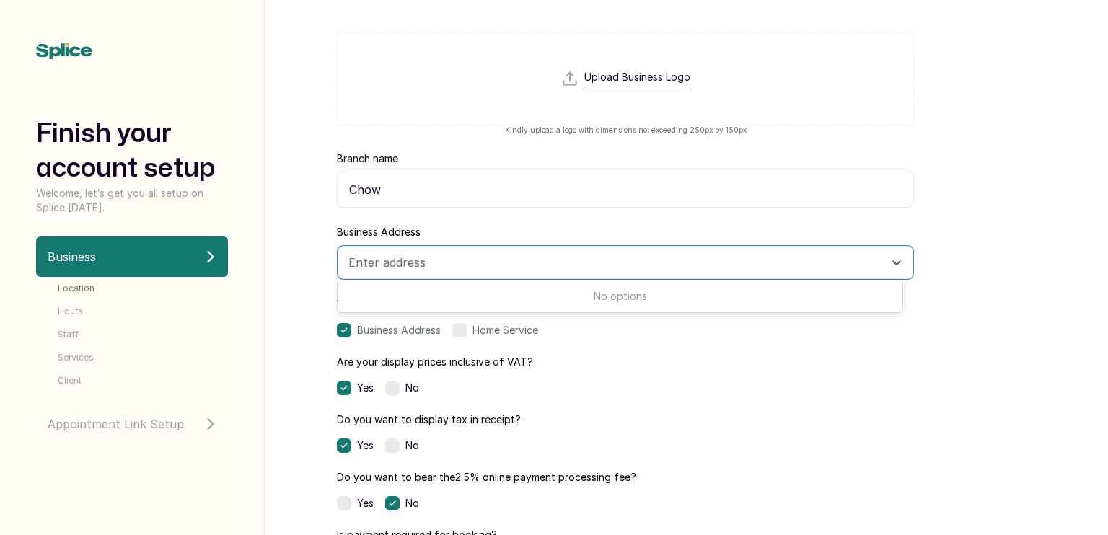
scroll to position [120, 0]
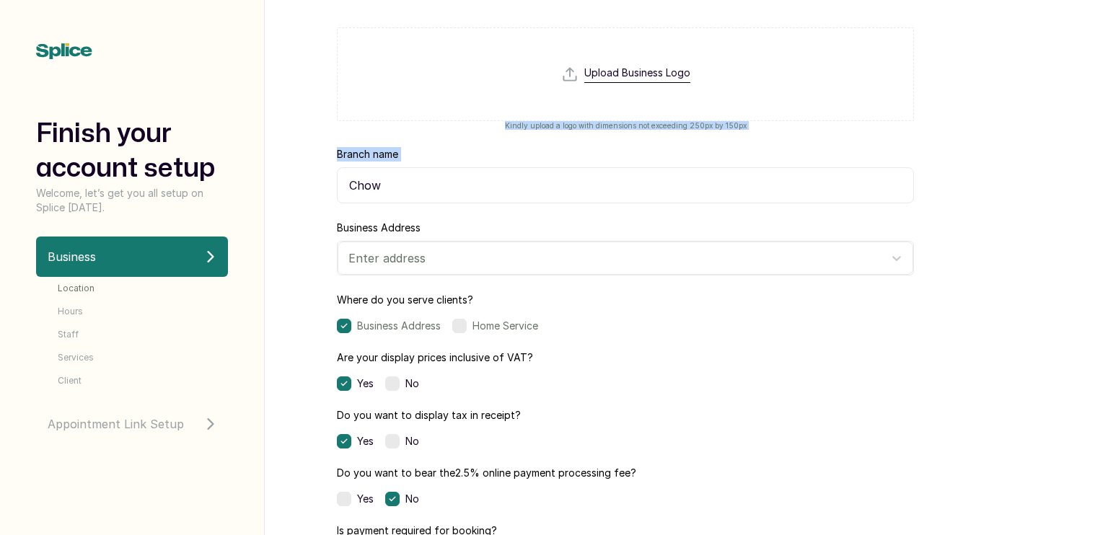
drag, startPoint x: 503, startPoint y: 126, endPoint x: 649, endPoint y: 138, distance: 146.9
click at [649, 138] on form "Upload Business Logo Kindly upload a logo with dimensions not exceeding 250px b…" at bounding box center [625, 399] width 577 height 778
copy form "Kindly upload a logo with dimensions not exceeding 250px by 150px Branch name"
click at [619, 443] on div "Yes No" at bounding box center [625, 441] width 577 height 14
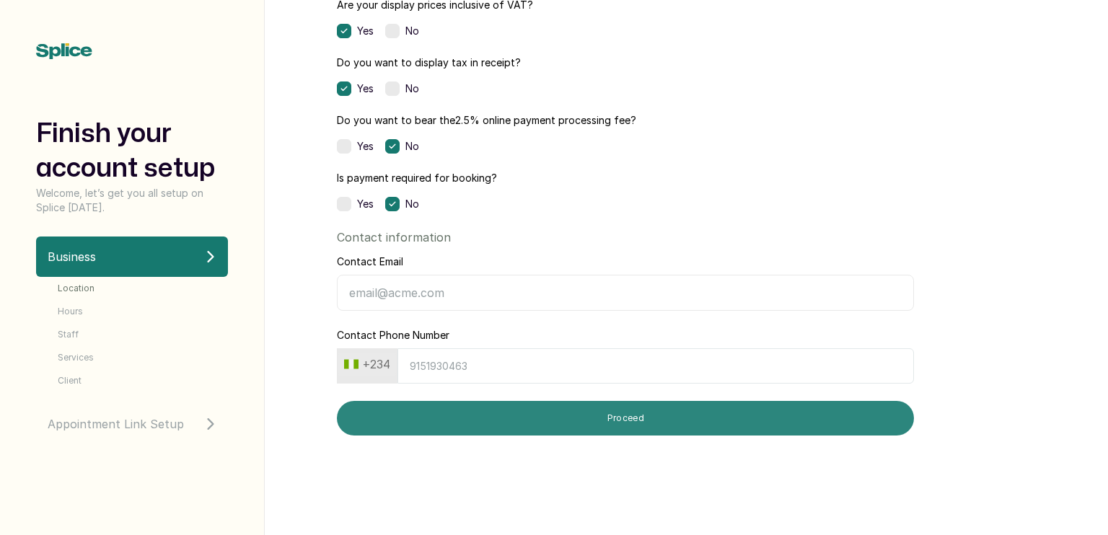
click at [574, 419] on button "Proceed" at bounding box center [625, 418] width 577 height 35
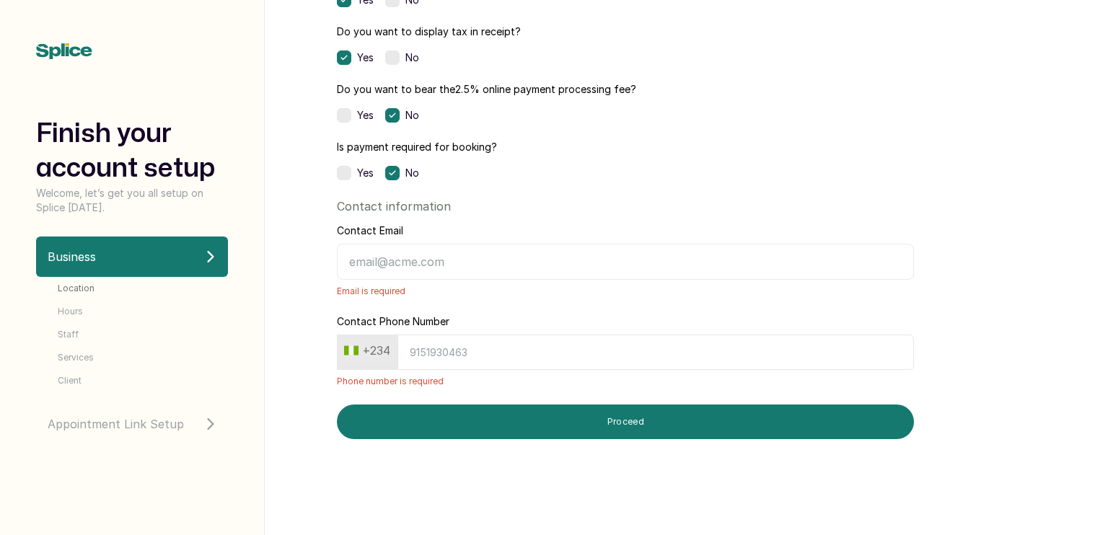
scroll to position [507, 0]
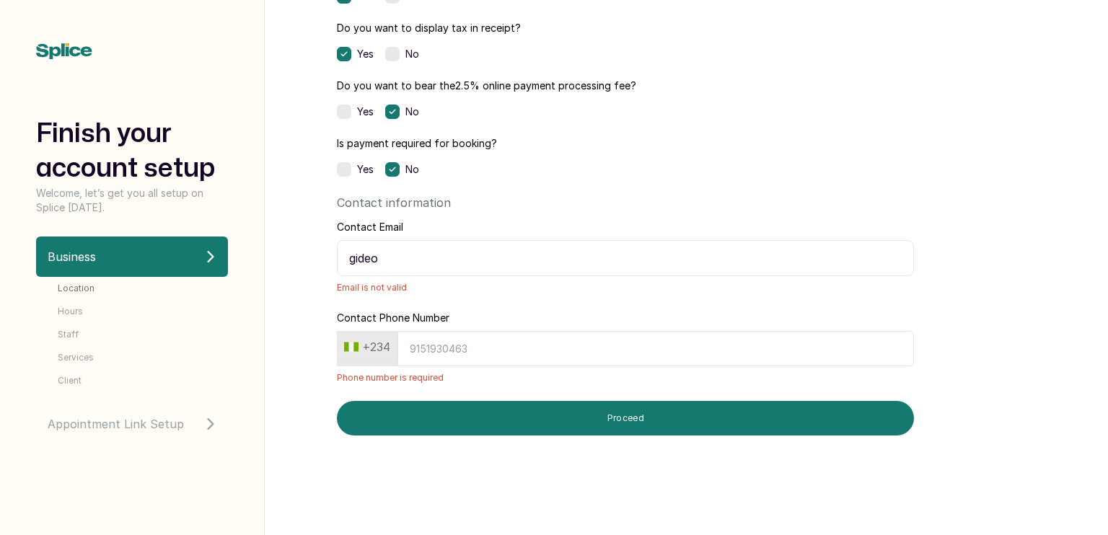
type input "gideonsukan33@gmail.com"
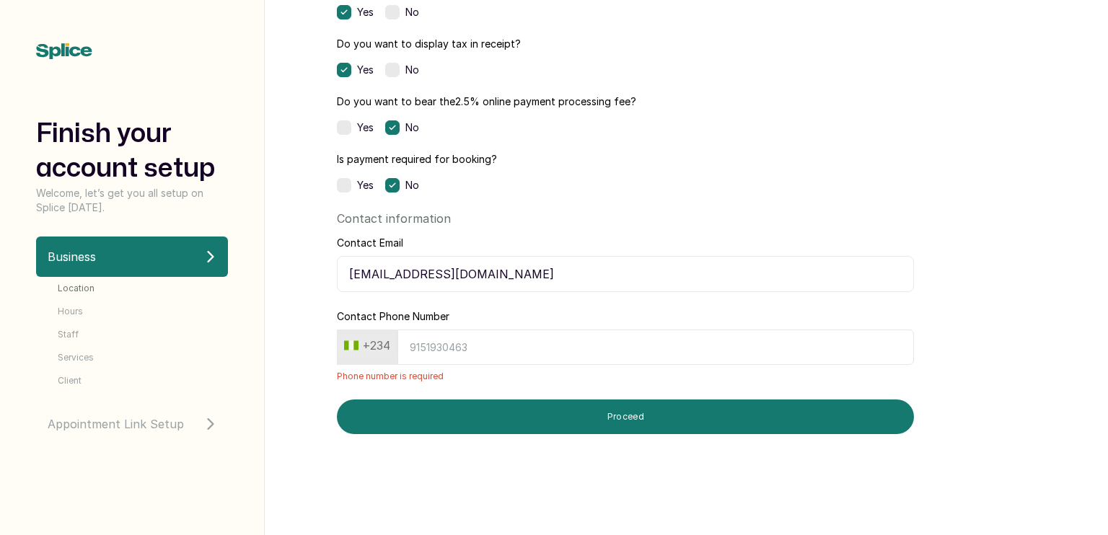
scroll to position [490, 0]
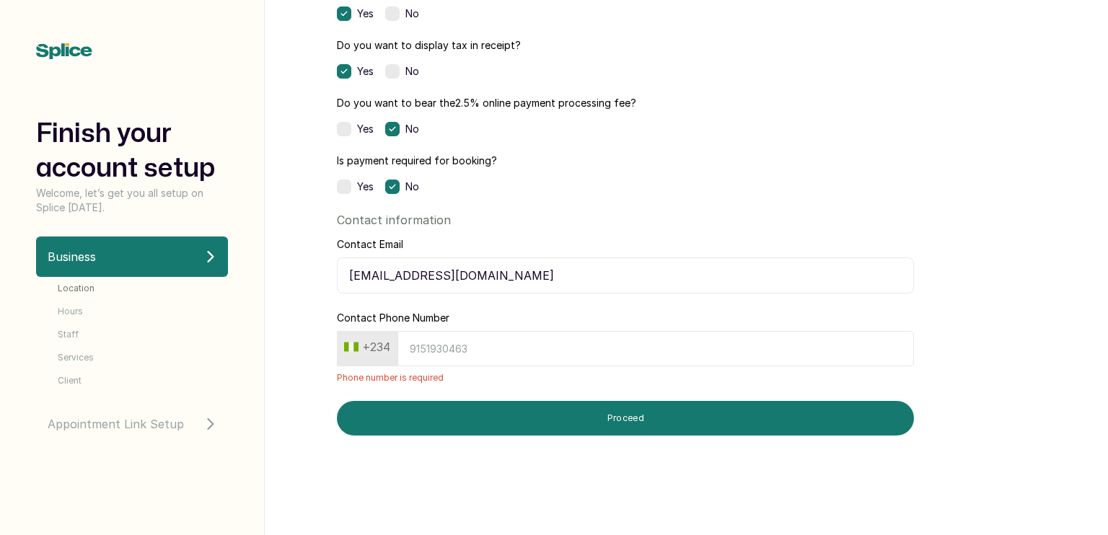
click at [485, 343] on input "Contact Phone Number" at bounding box center [655, 348] width 517 height 35
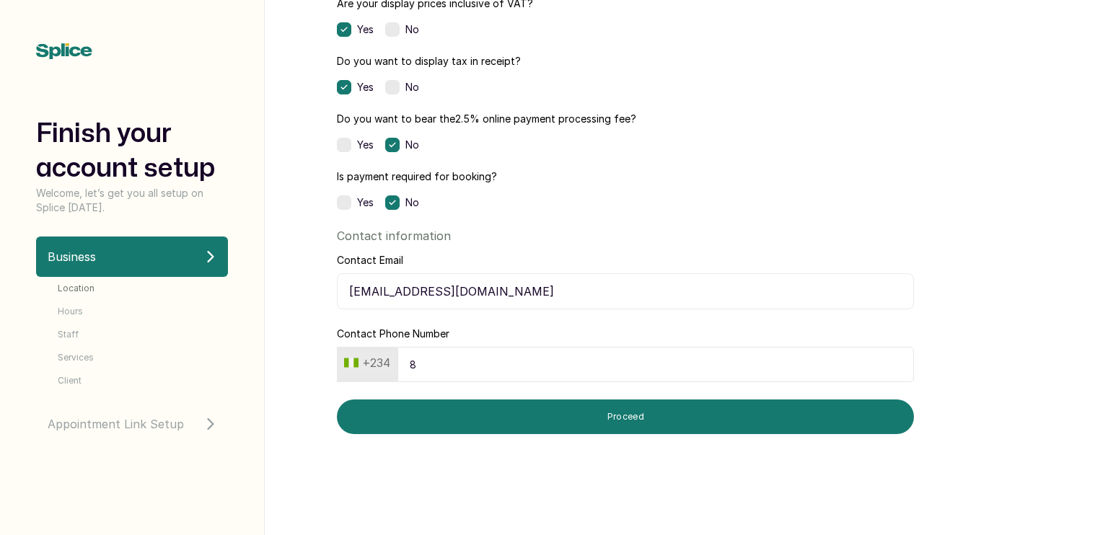
scroll to position [472, 0]
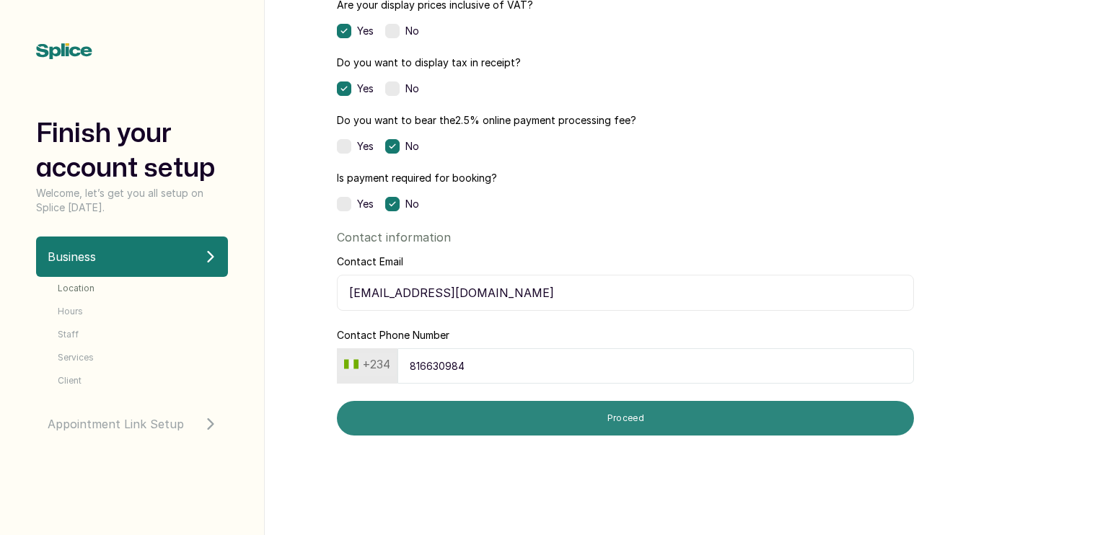
type input "816630984"
click at [485, 423] on button "Proceed" at bounding box center [625, 418] width 577 height 35
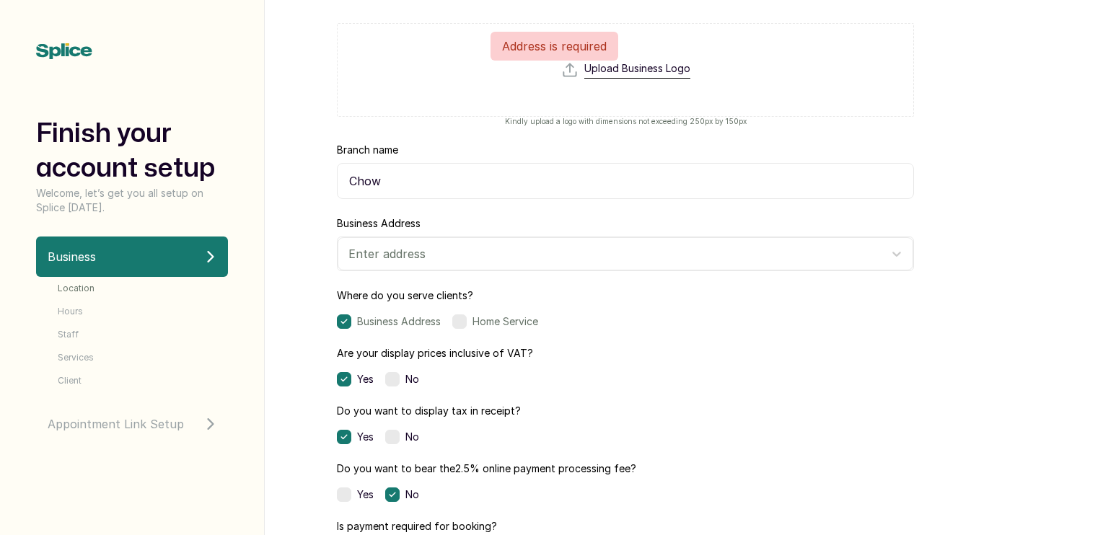
scroll to position [112, 0]
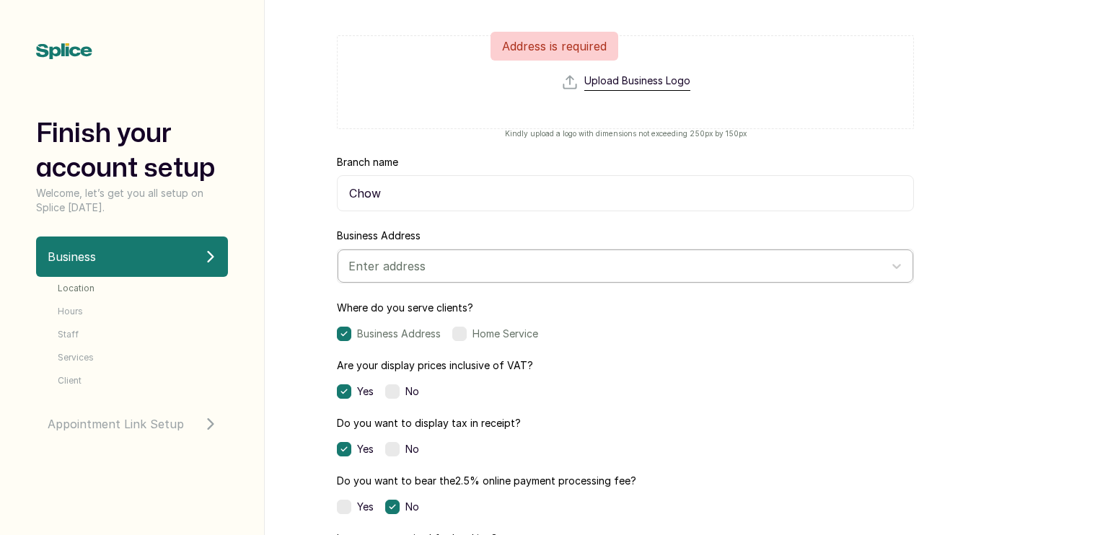
click at [456, 272] on div at bounding box center [612, 266] width 528 height 19
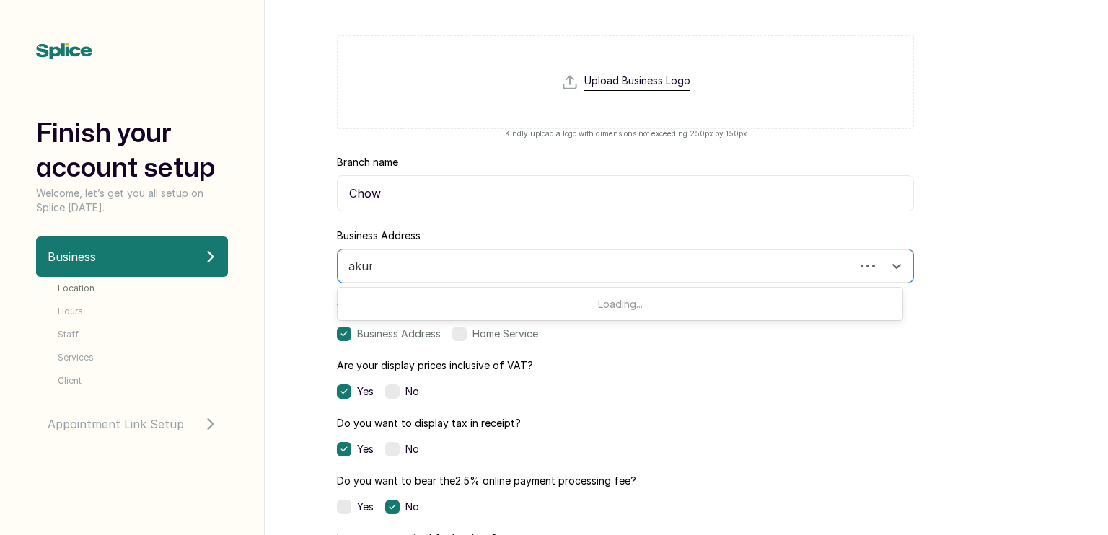
type input "akure"
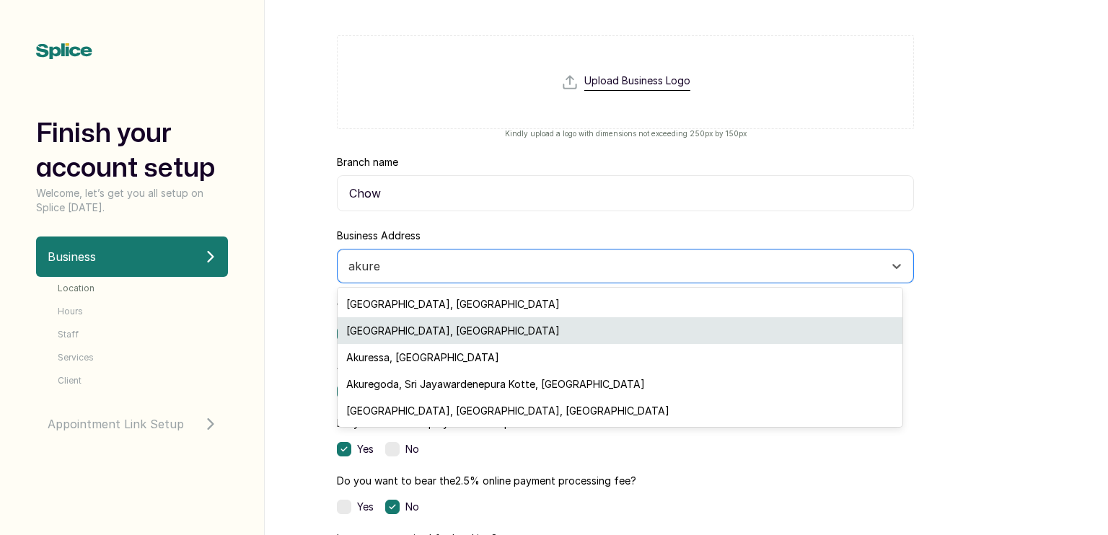
click at [394, 325] on div "Akure, Nigeria" at bounding box center [619, 330] width 565 height 27
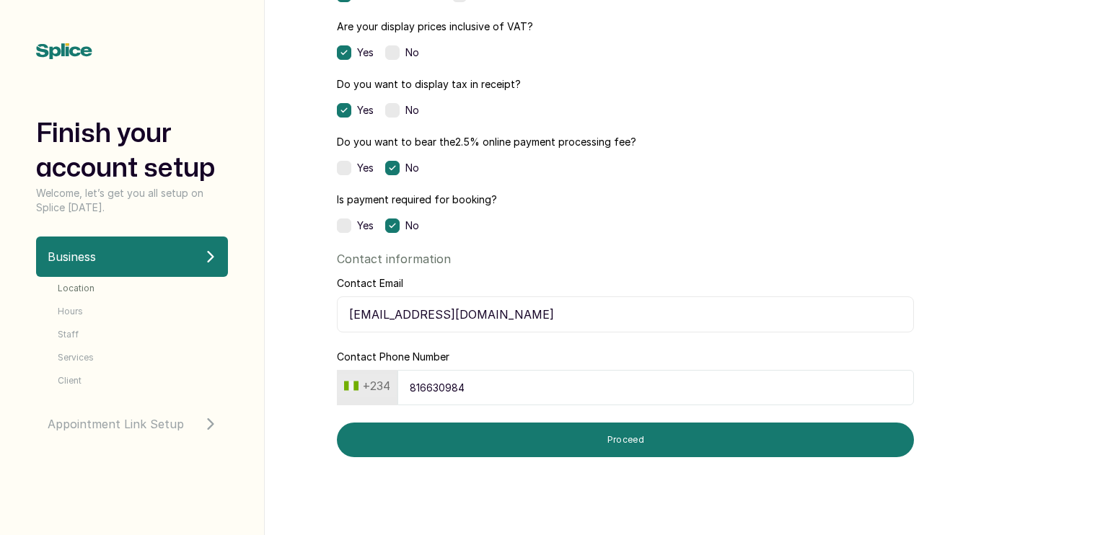
scroll to position [472, 0]
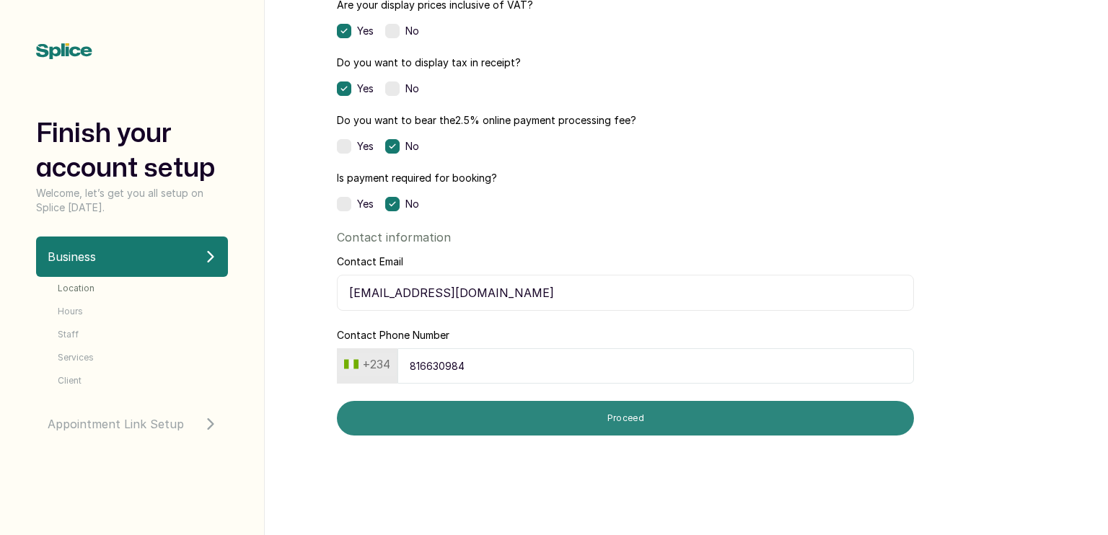
click at [491, 417] on button "Proceed" at bounding box center [625, 418] width 577 height 35
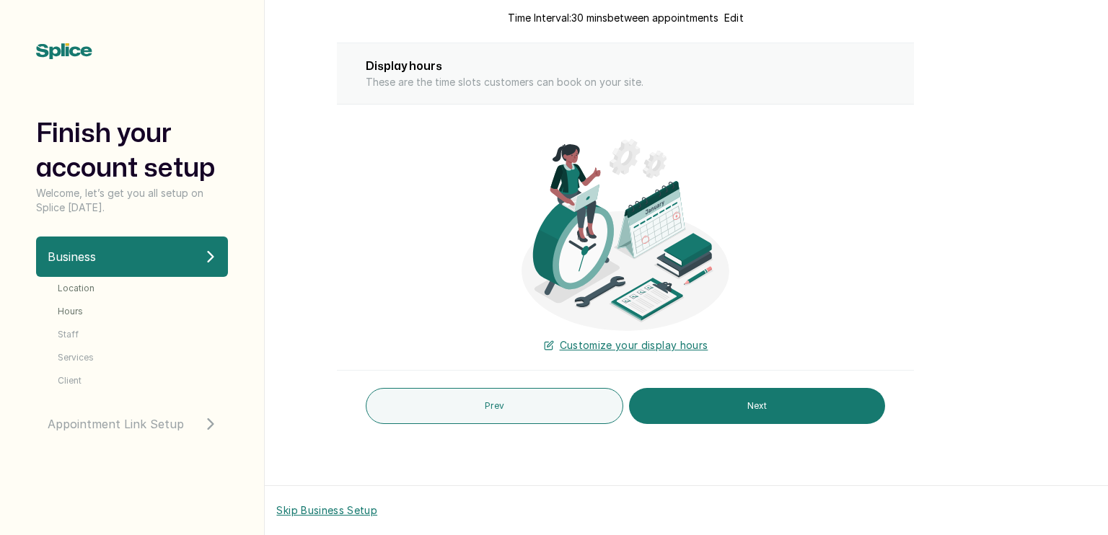
scroll to position [385, 0]
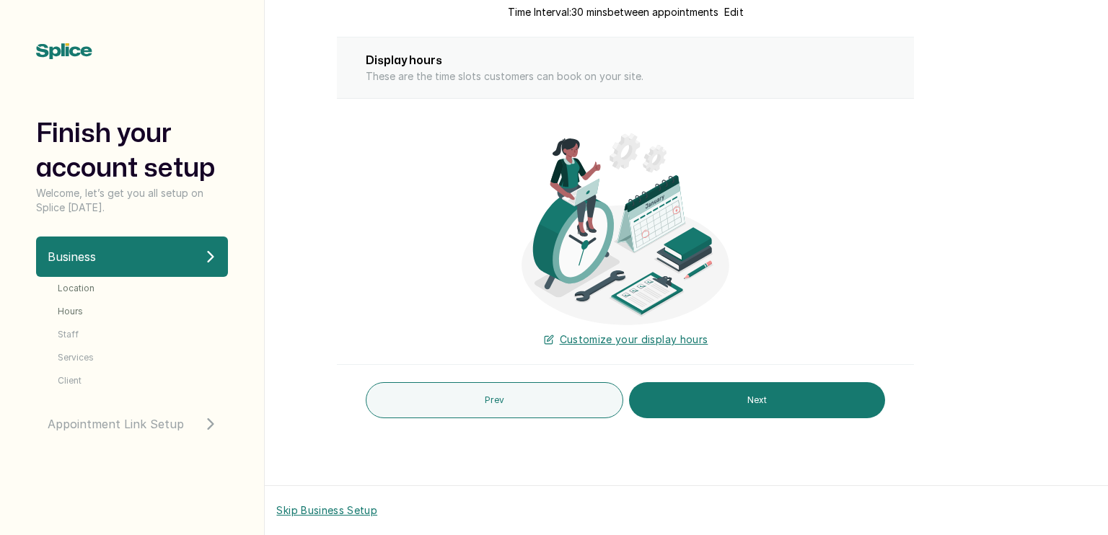
click at [620, 333] on span "Customize your display hours" at bounding box center [634, 339] width 149 height 14
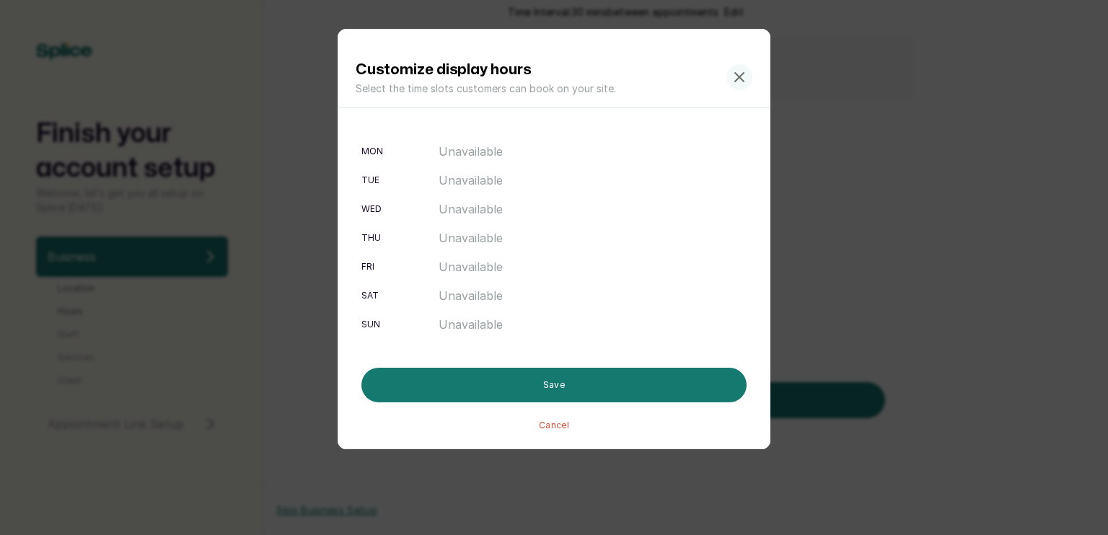
click at [449, 146] on span "Unavailable" at bounding box center [470, 151] width 64 height 17
click at [384, 147] on div "mon" at bounding box center [399, 152] width 77 height 12
click at [739, 80] on icon at bounding box center [738, 77] width 17 height 17
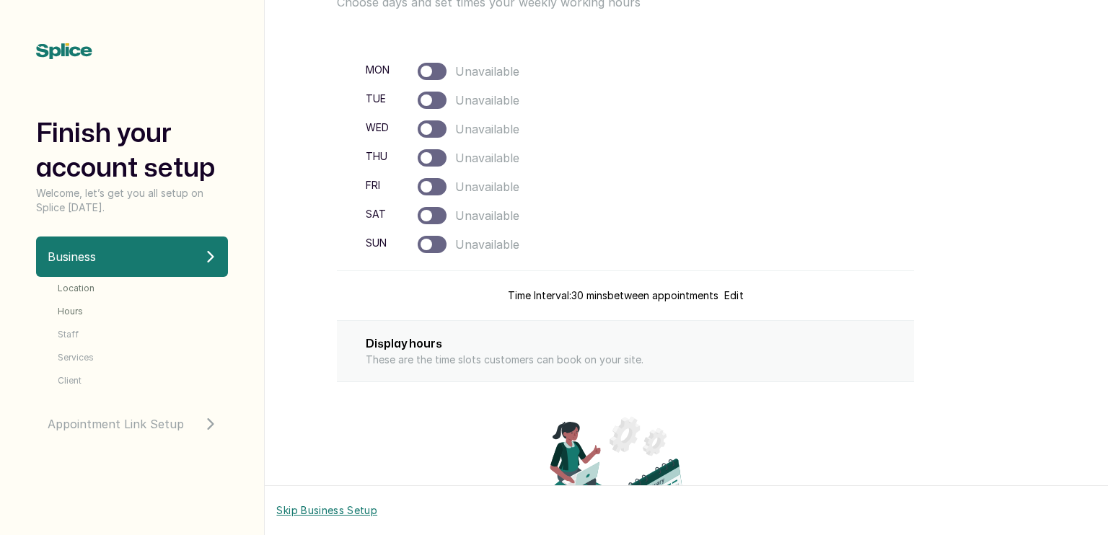
scroll to position [61, 0]
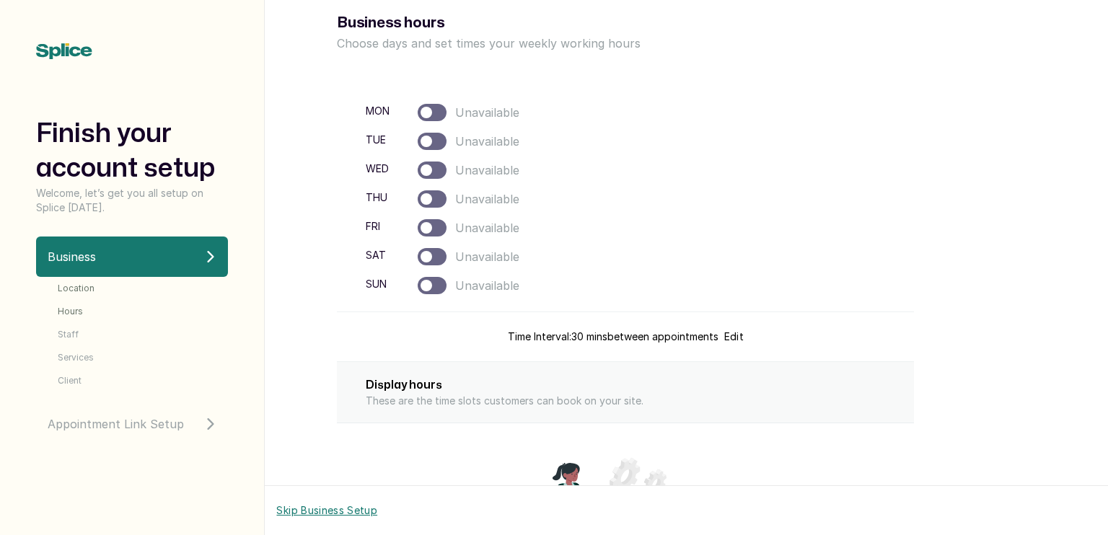
click at [434, 107] on div at bounding box center [431, 112] width 29 height 17
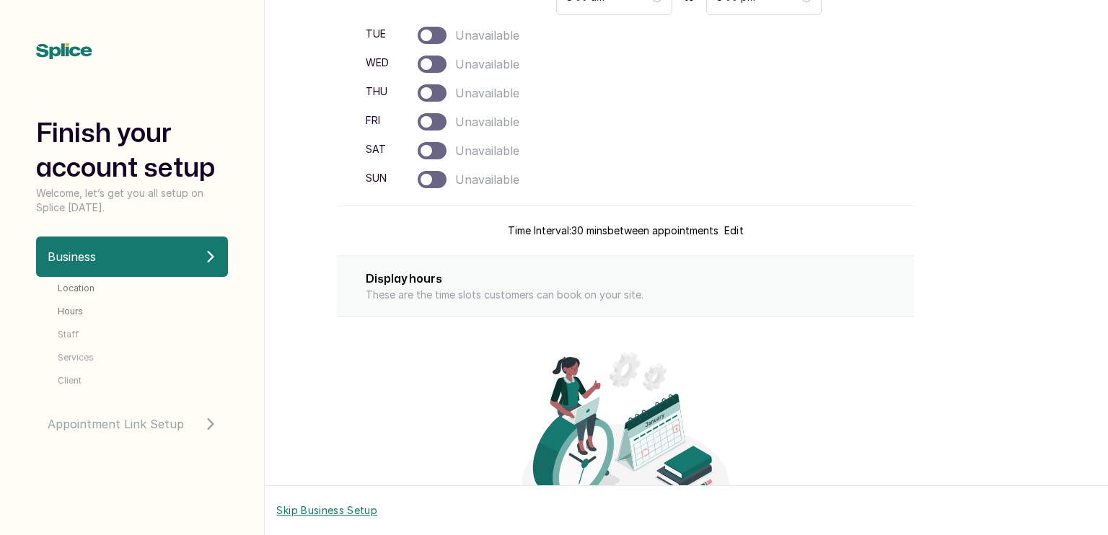
scroll to position [192, 0]
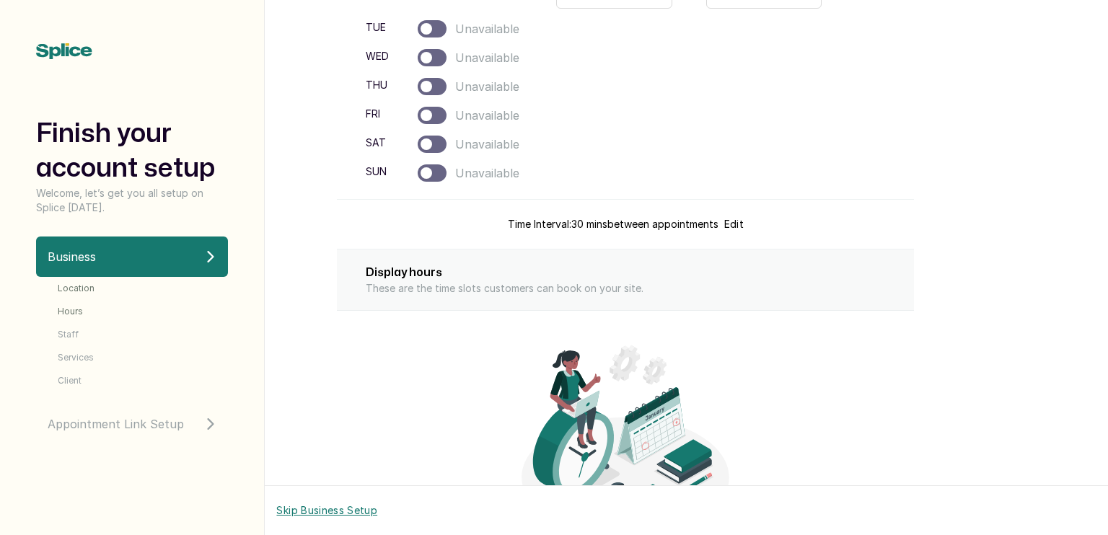
click at [729, 224] on button "Edit" at bounding box center [733, 224] width 19 height 14
select select "30"
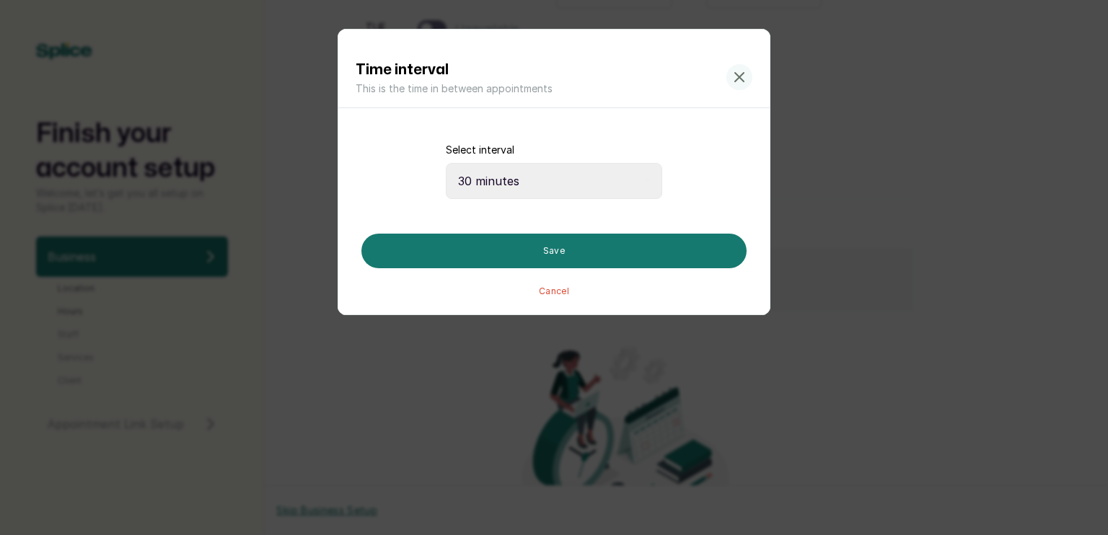
click at [733, 77] on icon at bounding box center [738, 77] width 17 height 17
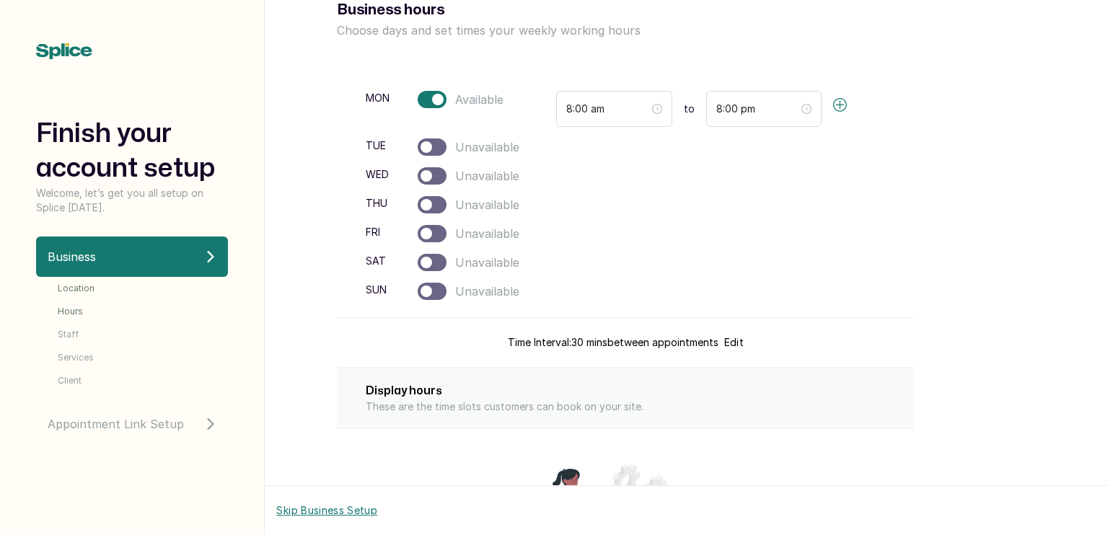
scroll to position [60, 0]
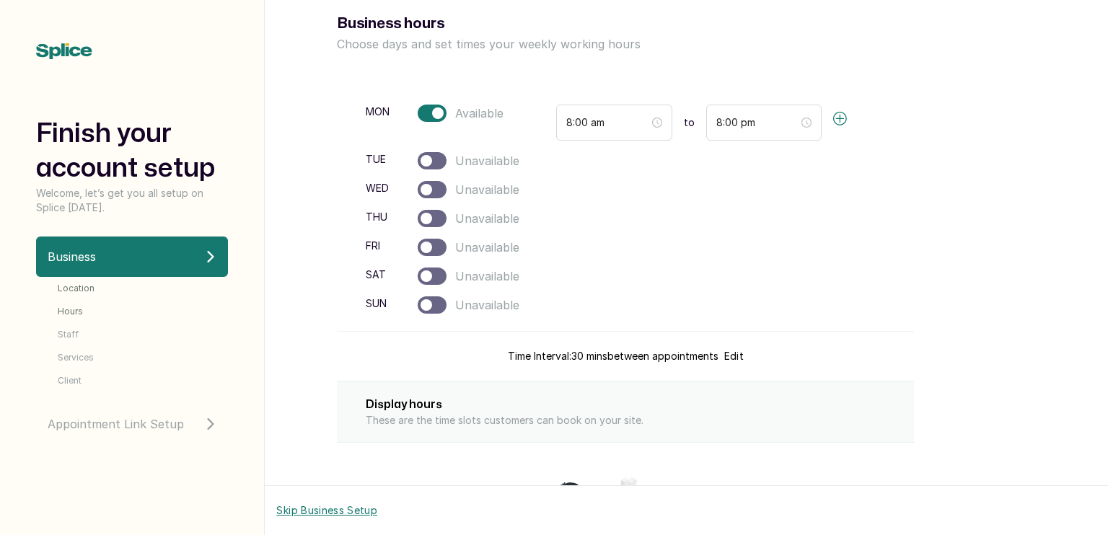
click at [513, 384] on div "Display hours These are the time slots customers can book on your site." at bounding box center [625, 411] width 577 height 61
click at [430, 163] on div at bounding box center [431, 160] width 29 height 17
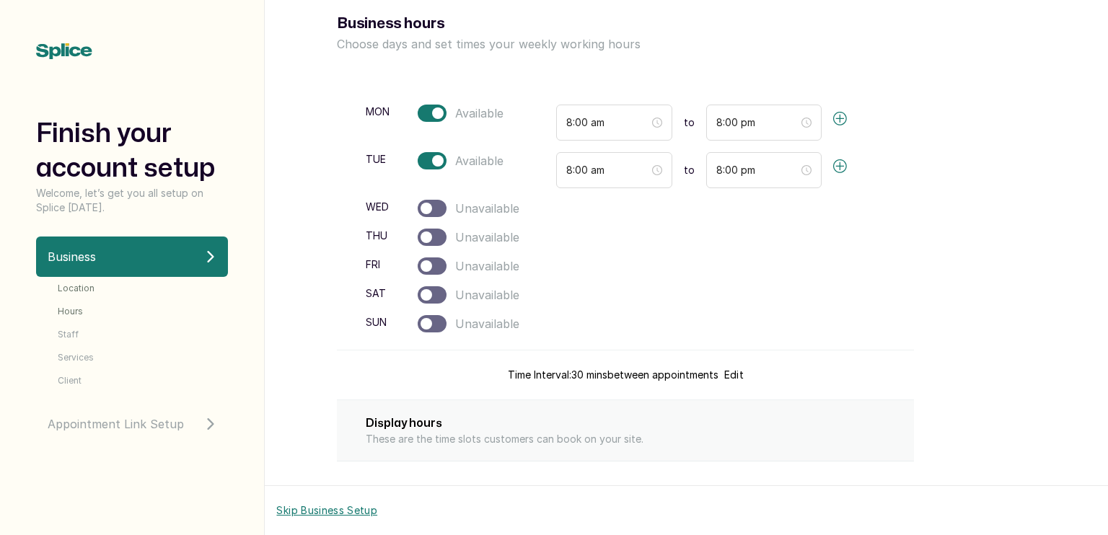
click at [435, 203] on div at bounding box center [431, 208] width 29 height 17
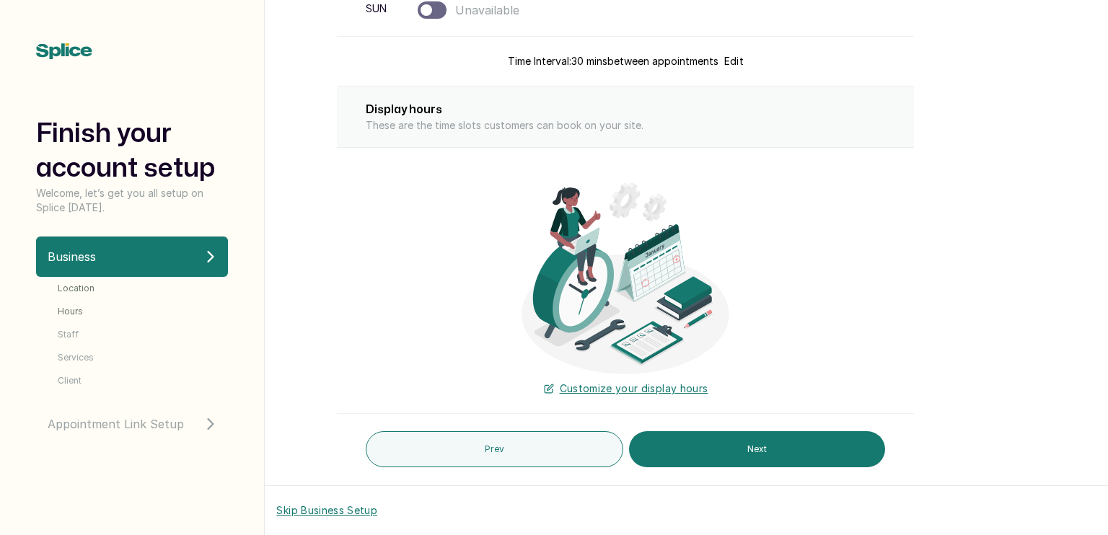
scroll to position [441, 0]
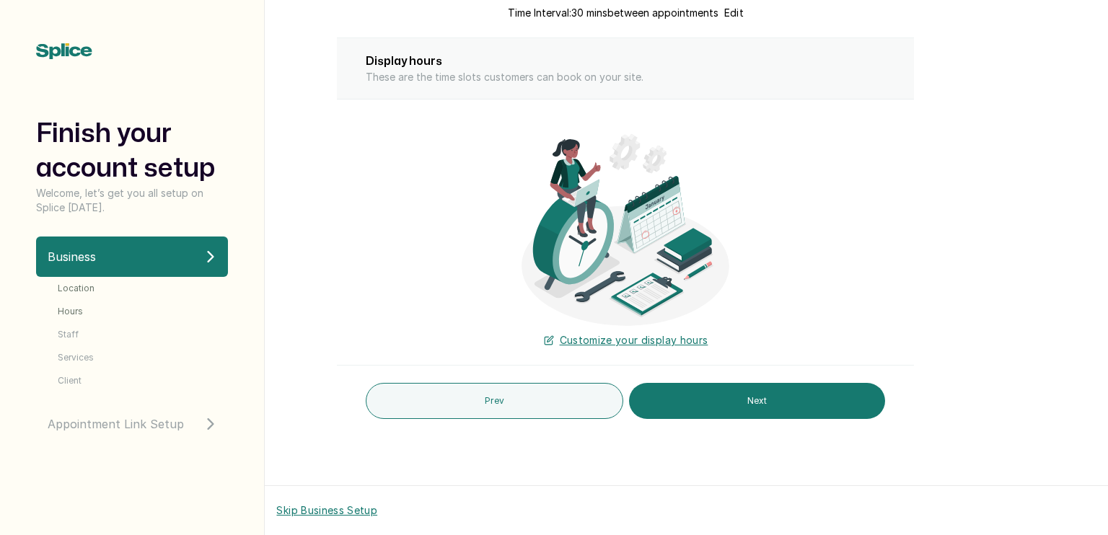
click at [619, 340] on span "Customize your display hours" at bounding box center [634, 340] width 149 height 14
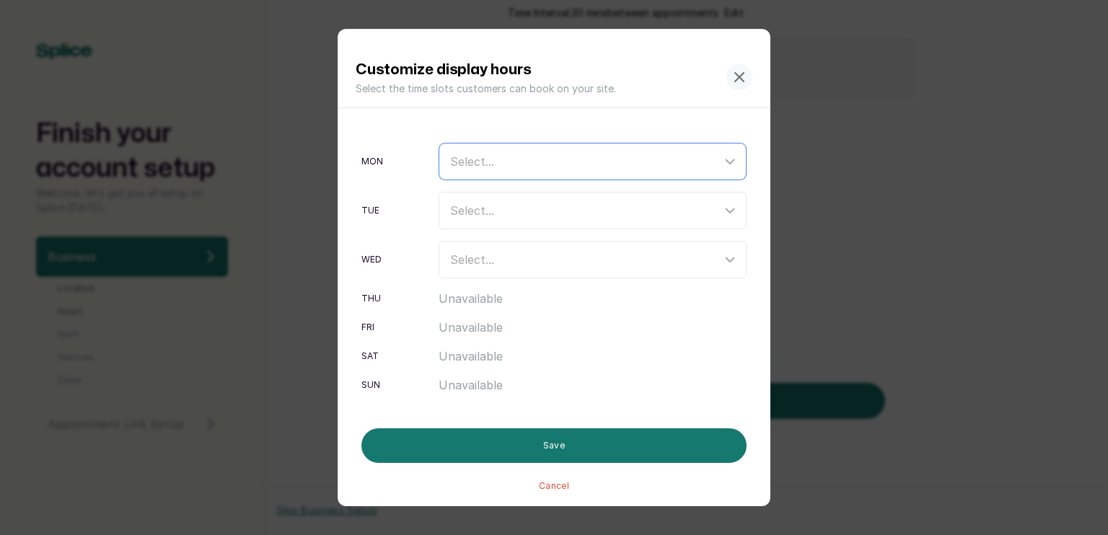
click at [537, 157] on div "Select..." at bounding box center [585, 161] width 271 height 17
click at [514, 319] on div "08:30" at bounding box center [596, 324] width 292 height 17
click at [459, 319] on input "08:30" at bounding box center [454, 323] width 9 height 9
checkbox input "true"
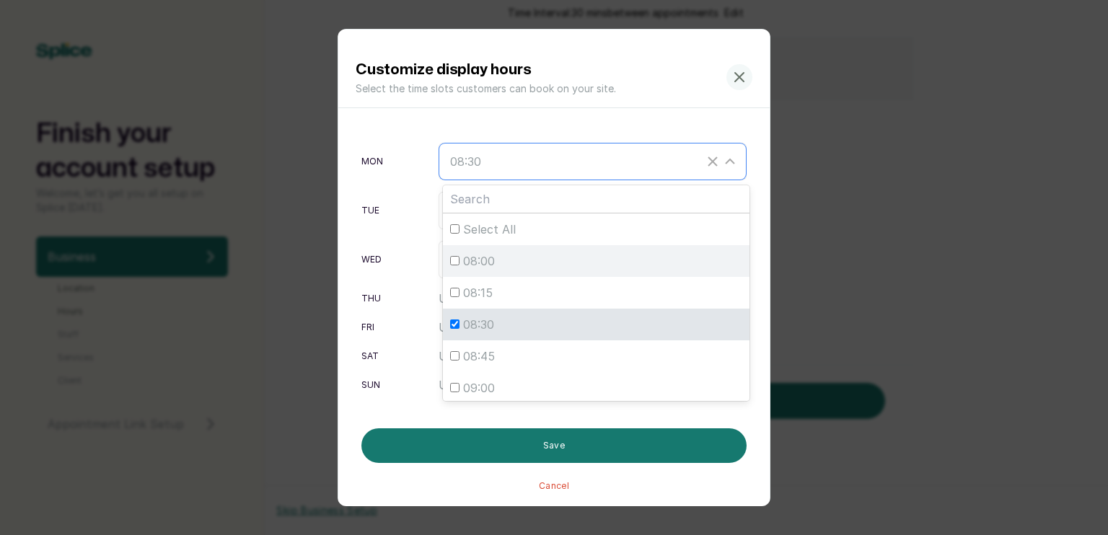
scroll to position [216, 0]
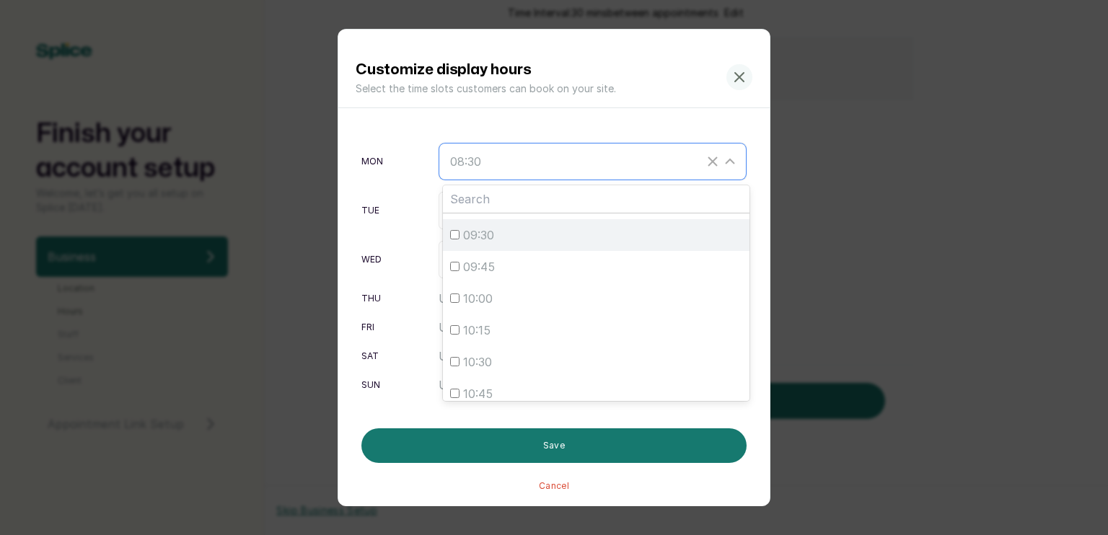
click at [537, 247] on label "09:30" at bounding box center [596, 235] width 306 height 32
click at [459, 239] on input "09:30" at bounding box center [454, 234] width 9 height 9
checkbox input "true"
click at [725, 159] on icon at bounding box center [729, 161] width 9 height 4
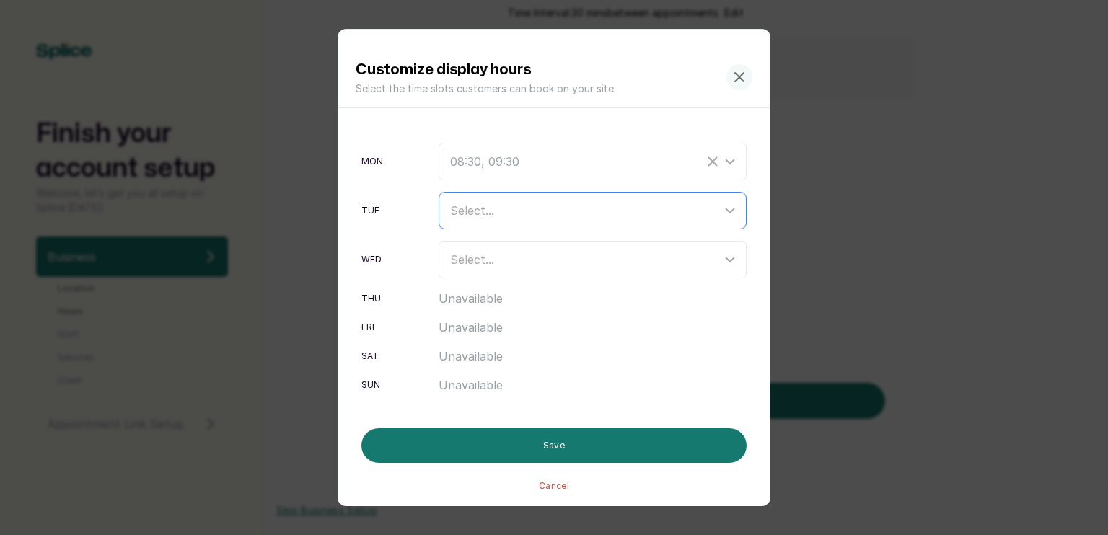
click at [620, 204] on div "Select..." at bounding box center [585, 210] width 271 height 17
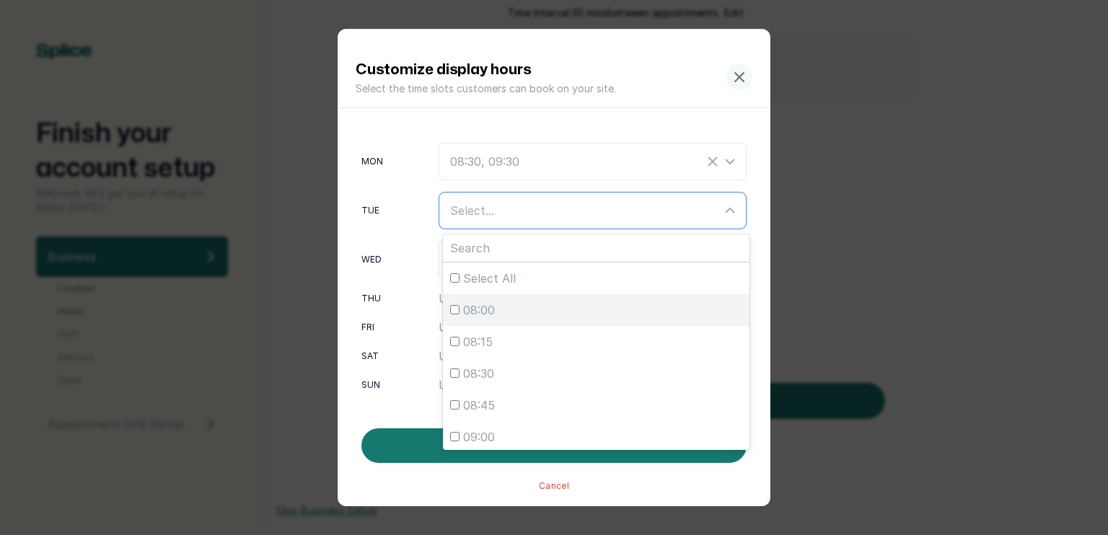
click at [502, 318] on label "08:00" at bounding box center [596, 310] width 306 height 32
click at [459, 314] on input "08:00" at bounding box center [454, 309] width 9 height 9
checkbox input "true"
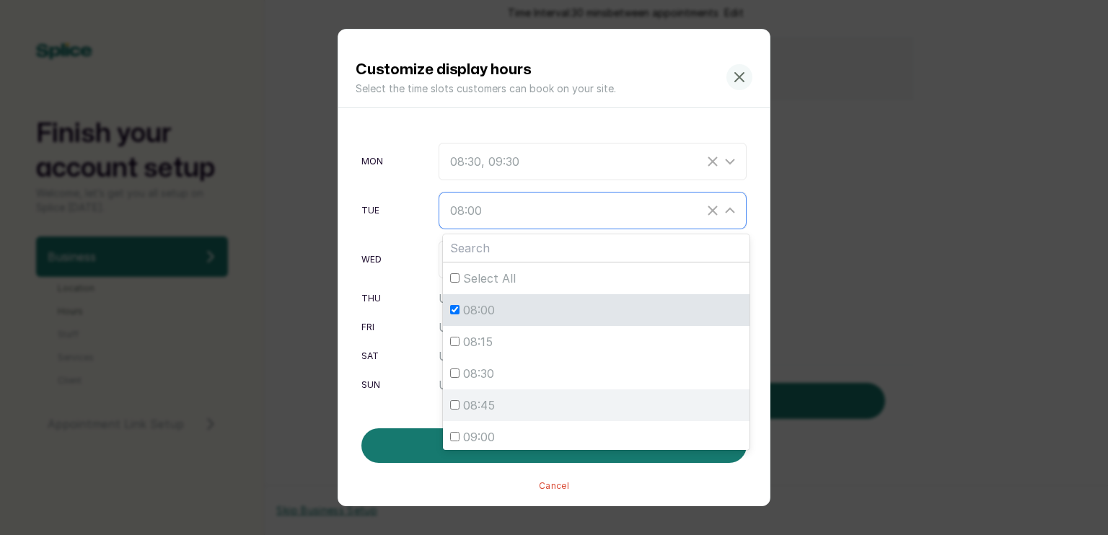
click at [508, 404] on div "08:45" at bounding box center [596, 405] width 292 height 17
click at [459, 404] on input "08:45" at bounding box center [454, 404] width 9 height 9
checkbox input "true"
click at [721, 212] on icon at bounding box center [729, 210] width 17 height 17
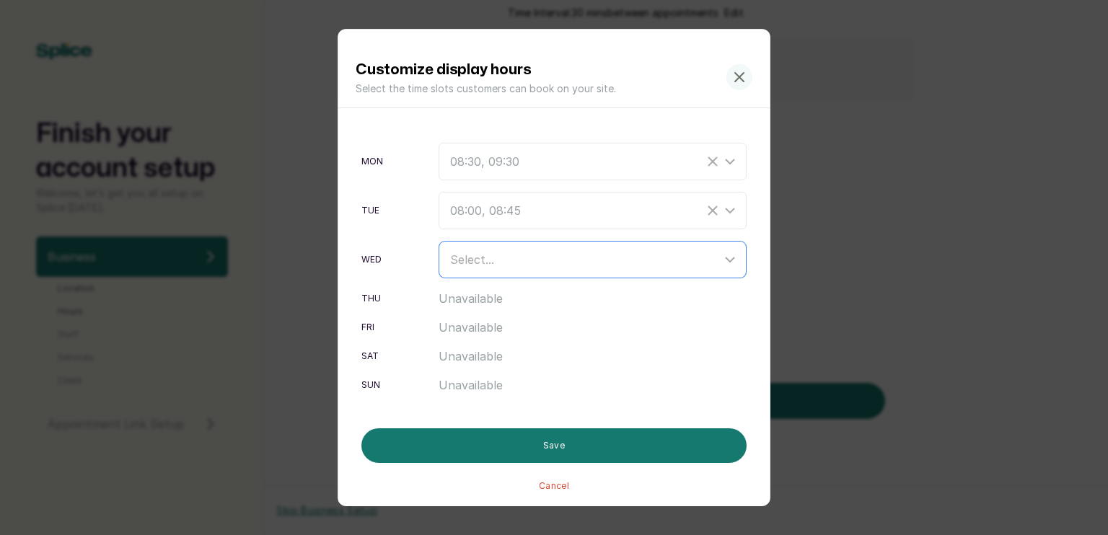
click at [568, 264] on div "Select..." at bounding box center [585, 259] width 271 height 17
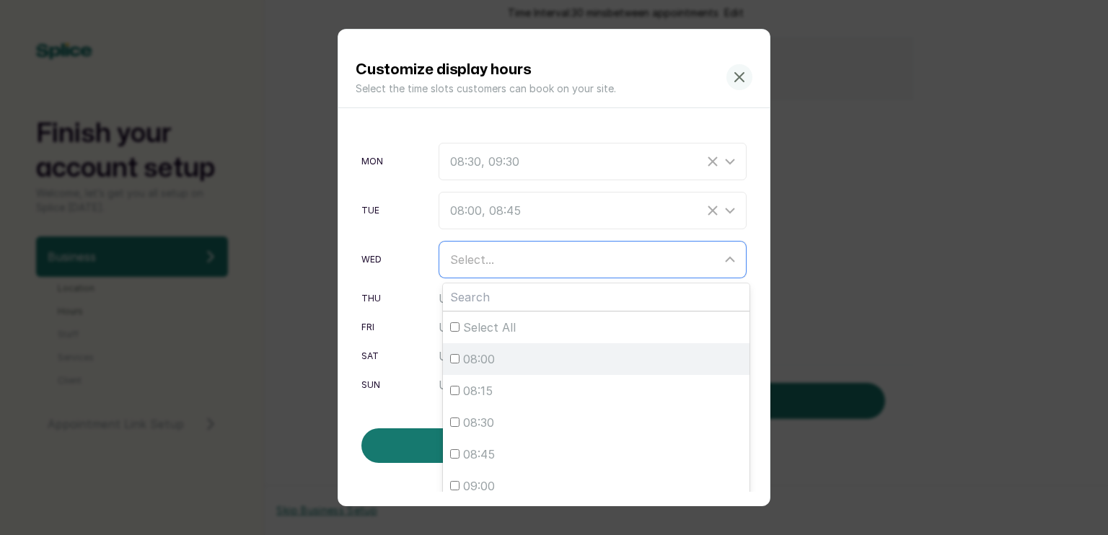
click at [526, 361] on div "08:00" at bounding box center [596, 358] width 292 height 17
click at [459, 361] on input "08:00" at bounding box center [454, 358] width 9 height 9
checkbox input "true"
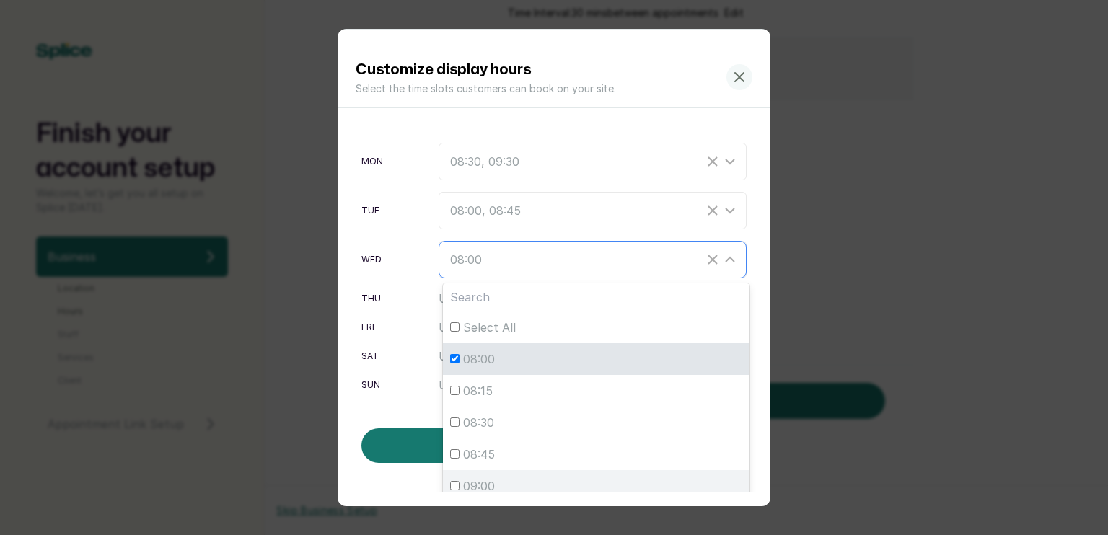
click at [505, 479] on div "09:00" at bounding box center [596, 485] width 292 height 17
click at [459, 481] on input "09:00" at bounding box center [454, 485] width 9 height 9
checkbox input "true"
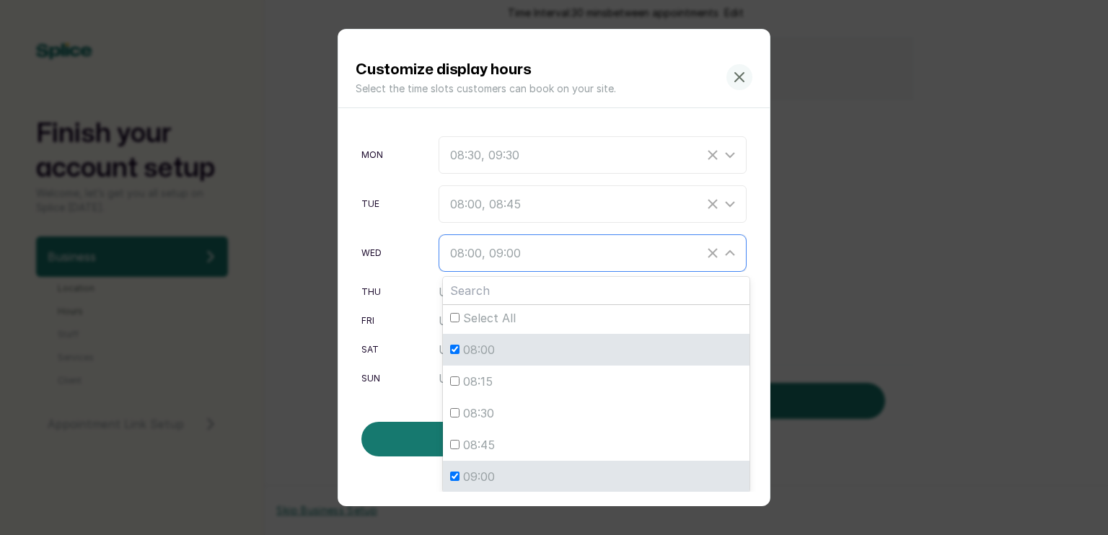
click at [721, 252] on icon at bounding box center [729, 252] width 17 height 17
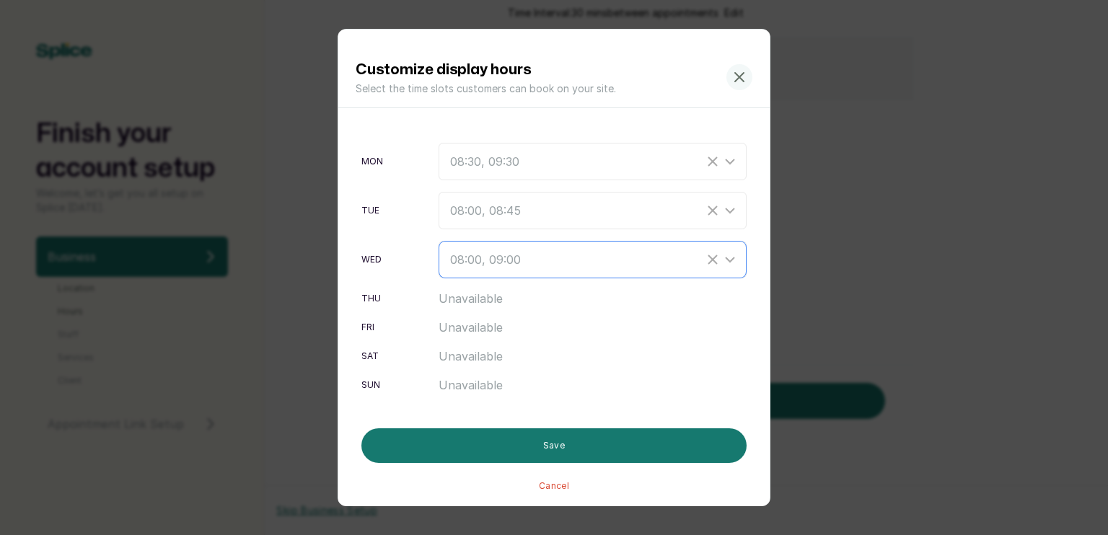
scroll to position [0, 0]
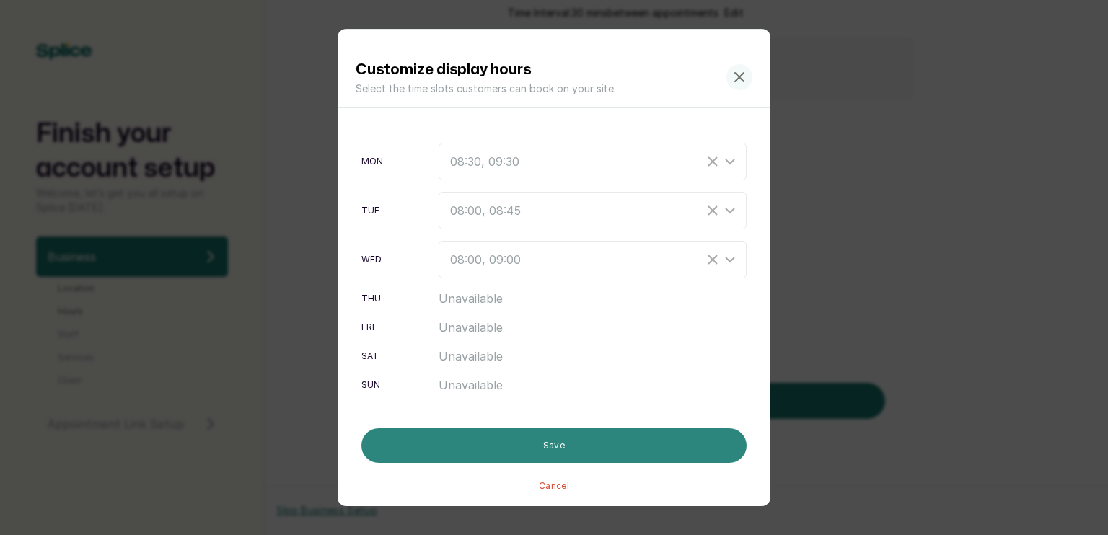
click at [547, 438] on button "Save" at bounding box center [553, 445] width 385 height 35
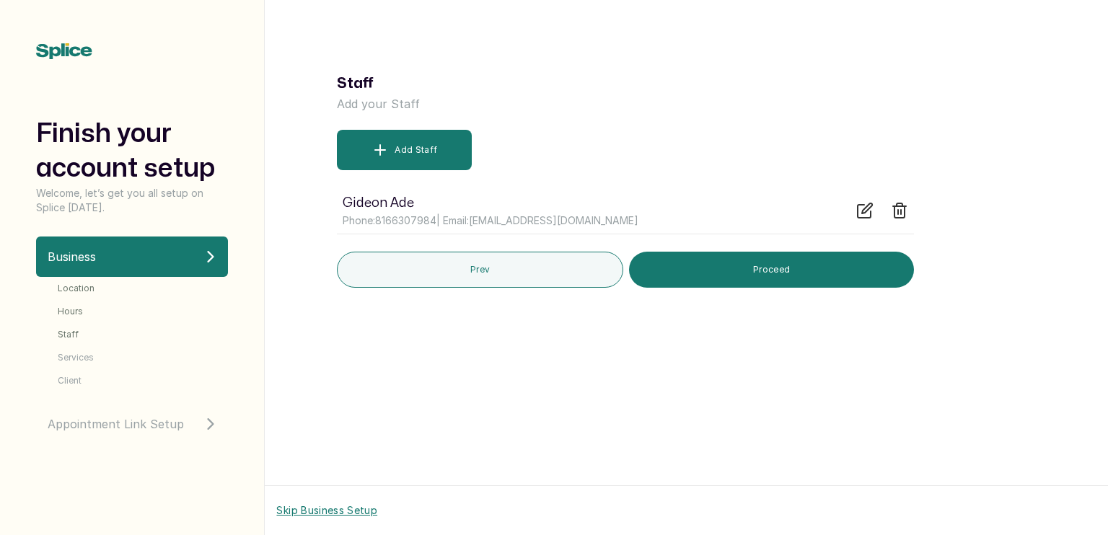
click at [84, 311] on li "Hours" at bounding box center [143, 312] width 170 height 12
click at [80, 311] on span "Hours" at bounding box center [70, 312] width 25 height 12
click at [73, 311] on span "Hours" at bounding box center [70, 312] width 25 height 12
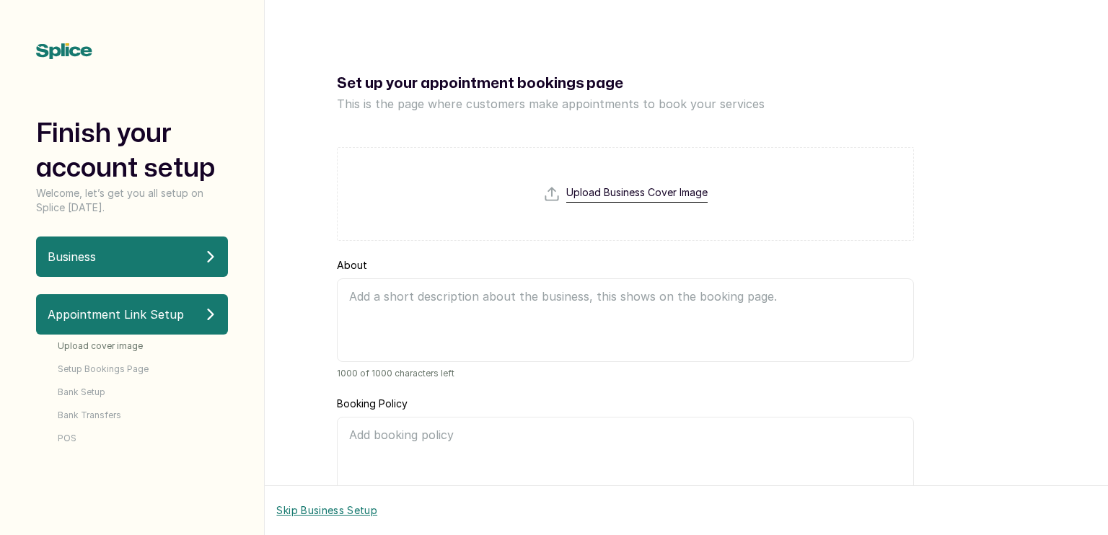
scroll to position [194, 0]
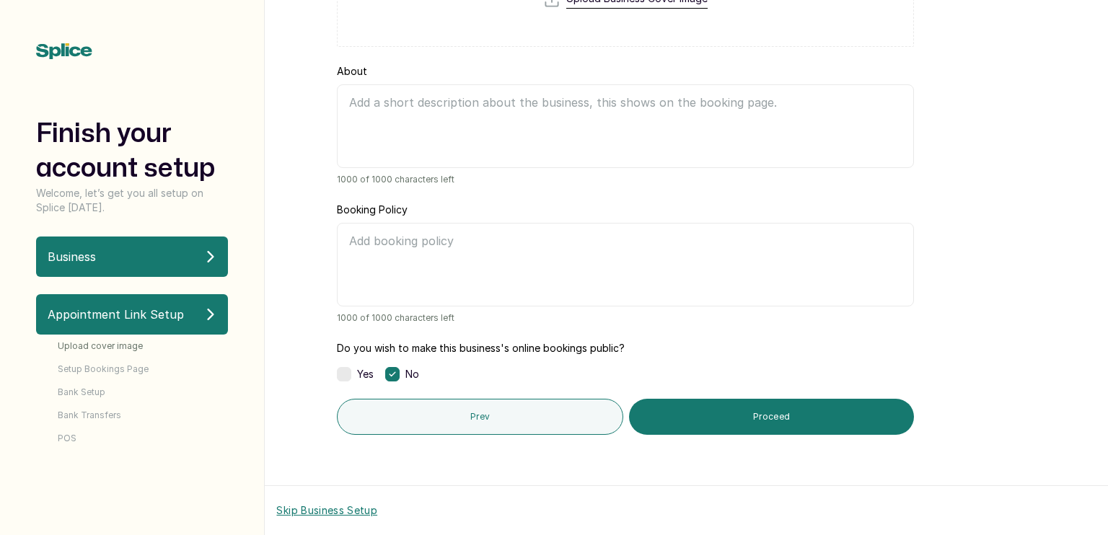
click at [115, 255] on p "Business" at bounding box center [132, 257] width 192 height 40
click at [206, 256] on icon at bounding box center [211, 257] width 12 height 12
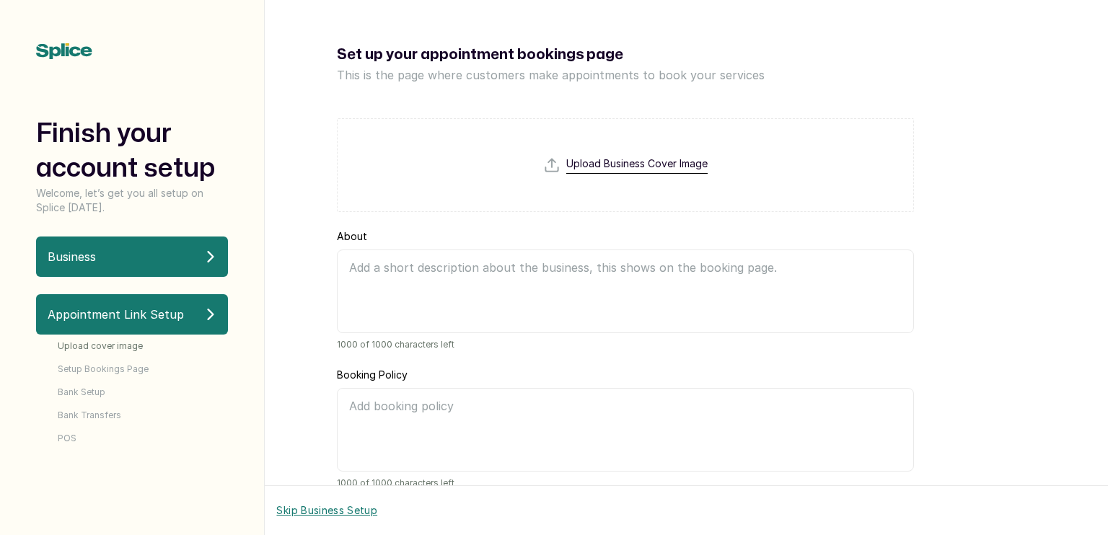
scroll to position [0, 0]
